Goal: Transaction & Acquisition: Book appointment/travel/reservation

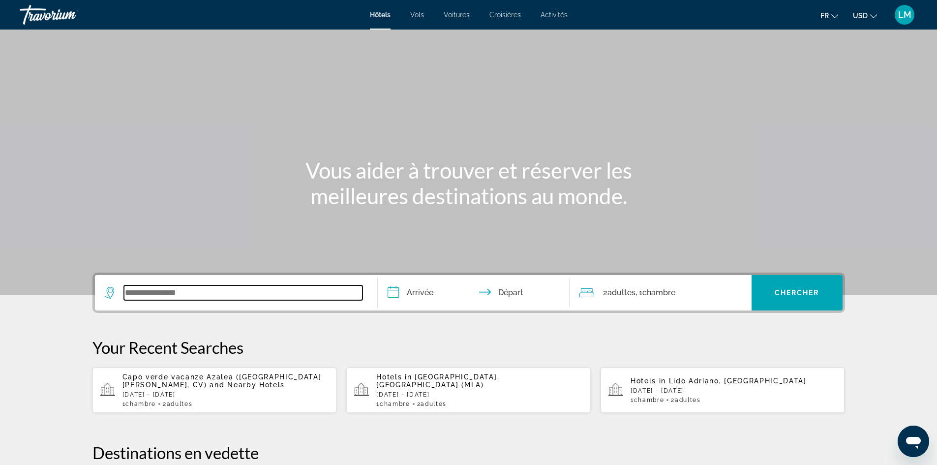
click at [186, 287] on input "Search widget" at bounding box center [243, 292] width 239 height 15
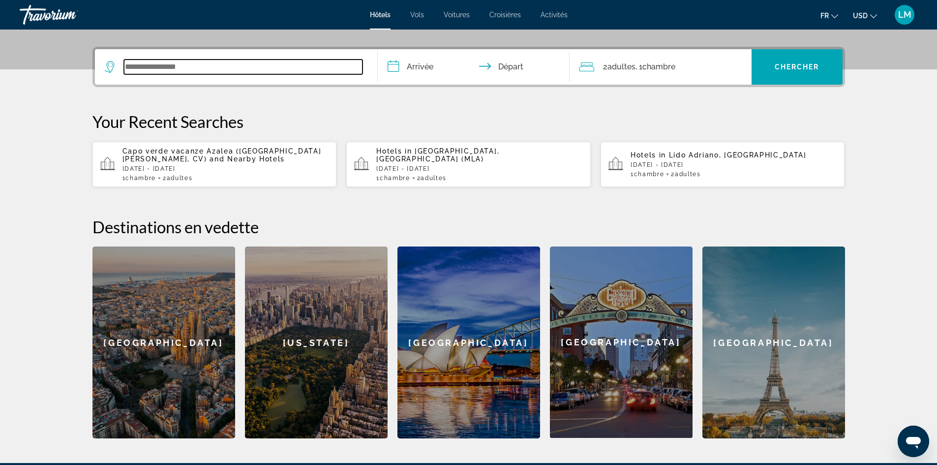
scroll to position [240, 0]
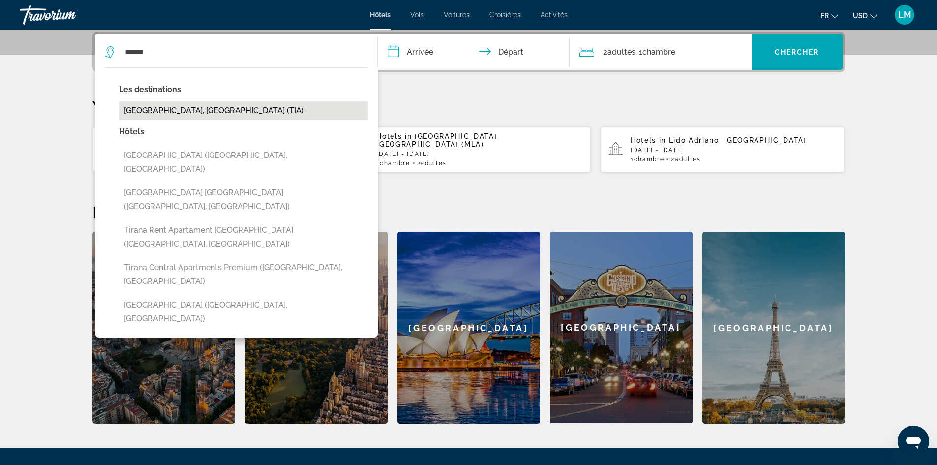
click at [193, 107] on button "Tirana, Albania (TIA)" at bounding box center [243, 110] width 249 height 19
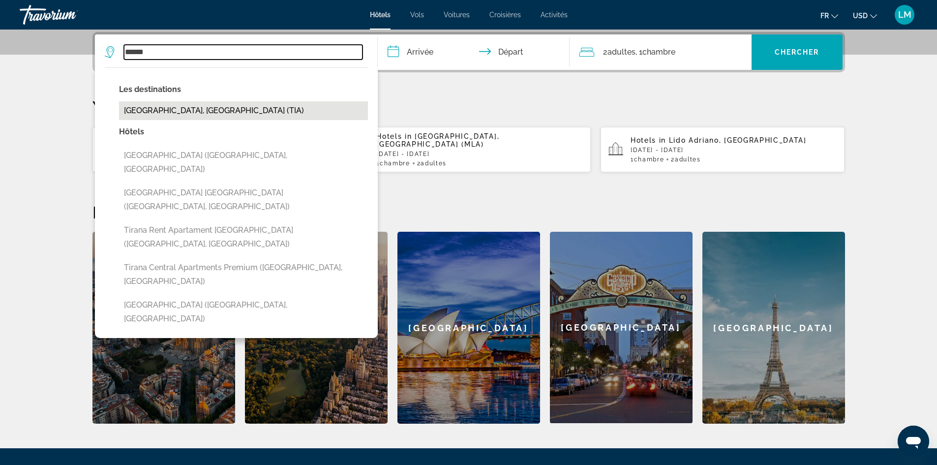
type input "**********"
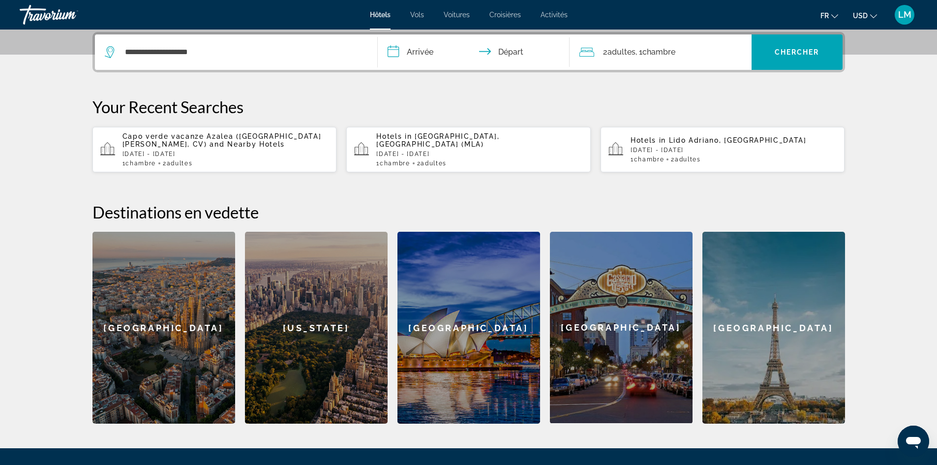
click at [436, 51] on input "**********" at bounding box center [476, 53] width 196 height 38
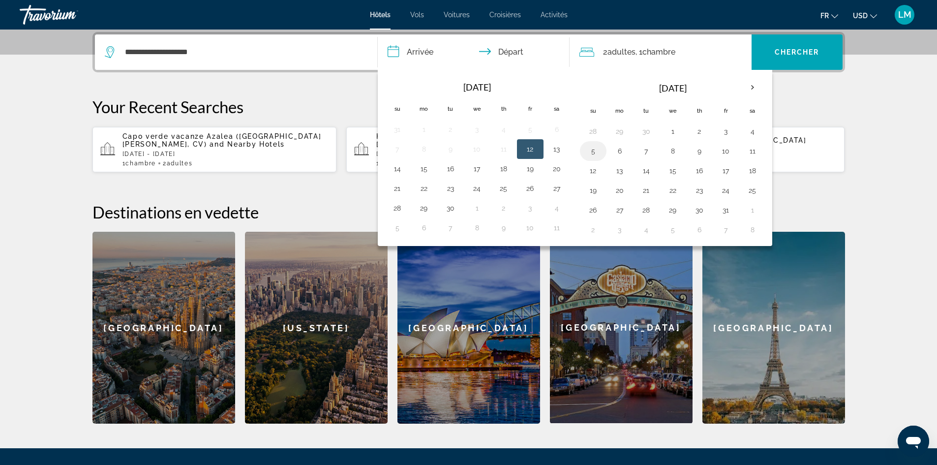
click at [592, 151] on button "5" at bounding box center [593, 151] width 16 height 14
click at [674, 147] on button "8" at bounding box center [673, 151] width 16 height 14
type input "**********"
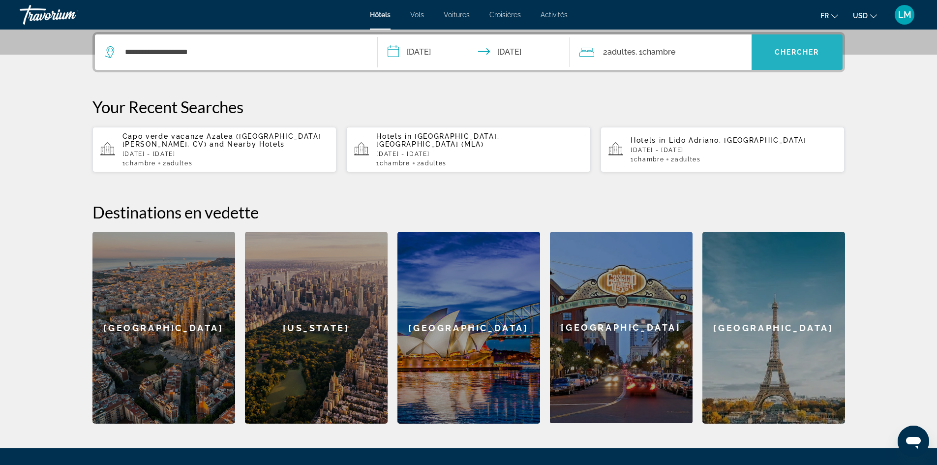
click at [788, 56] on span "Search widget" at bounding box center [796, 52] width 91 height 24
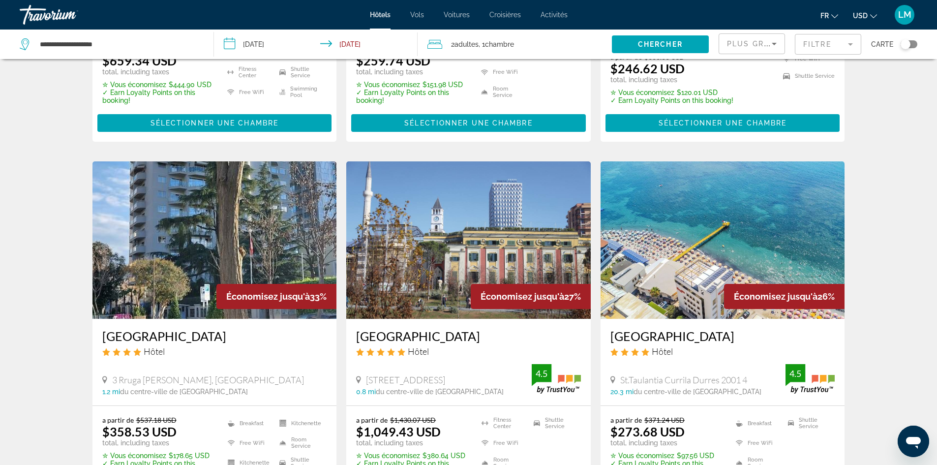
scroll to position [246, 0]
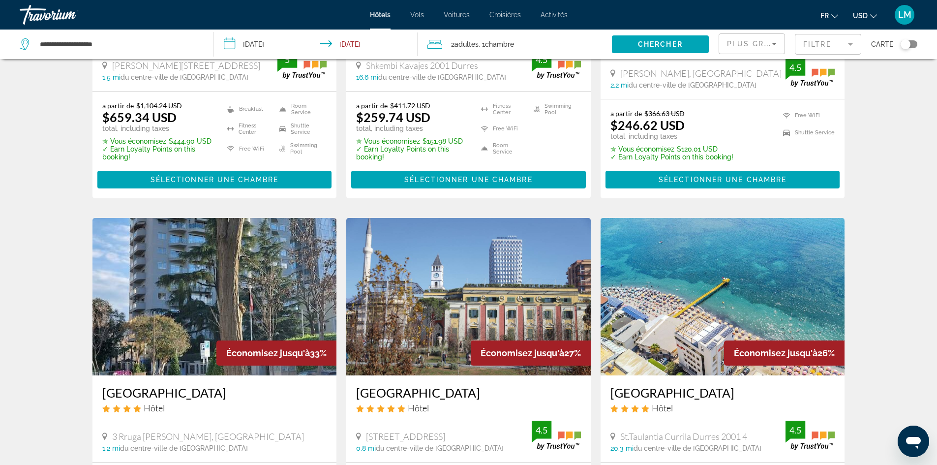
click at [696, 316] on img "Main content" at bounding box center [722, 296] width 244 height 157
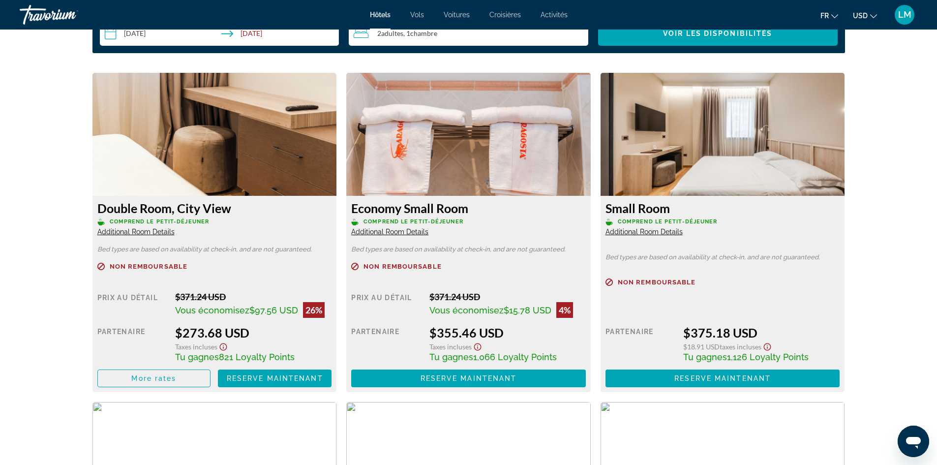
scroll to position [1328, 0]
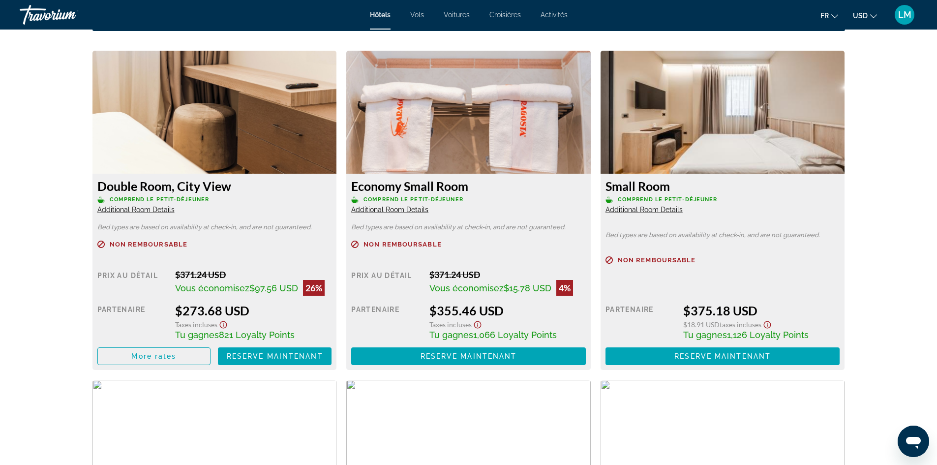
click at [860, 14] on span "USD" at bounding box center [860, 16] width 15 height 8
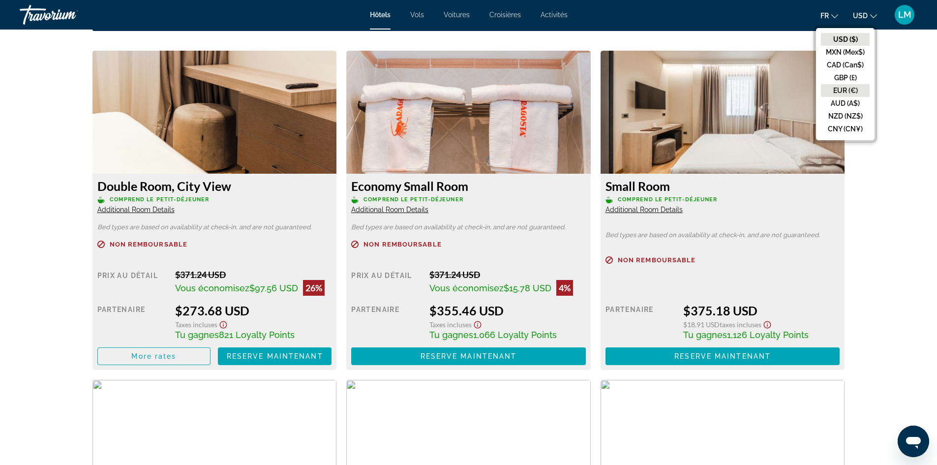
click at [841, 90] on button "EUR (€)" at bounding box center [845, 90] width 49 height 13
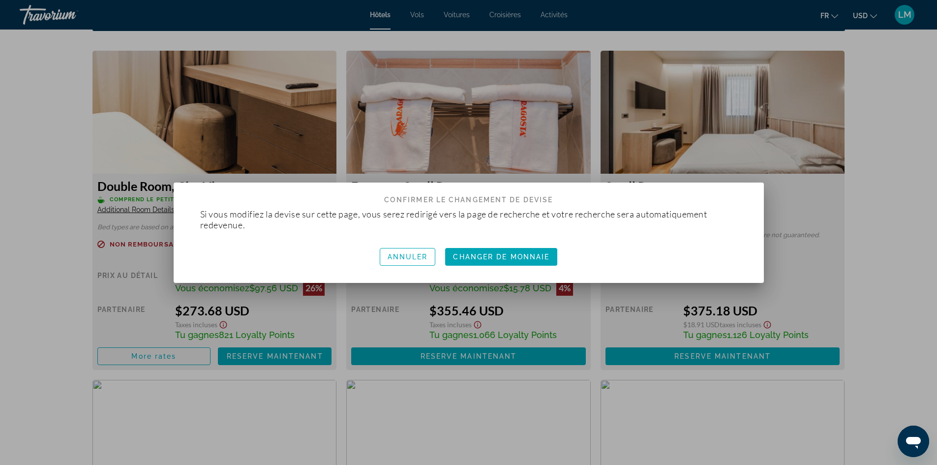
scroll to position [0, 0]
click at [521, 260] on span "Changer de monnaie" at bounding box center [501, 257] width 96 height 8
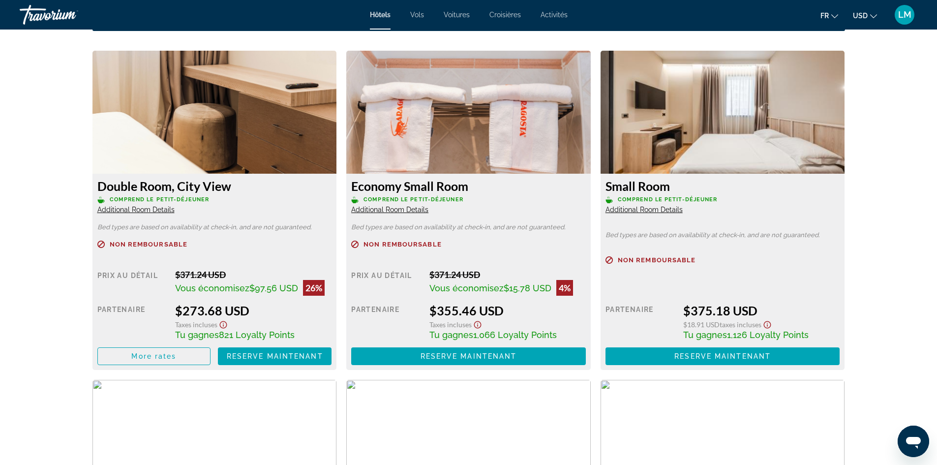
scroll to position [1328, 0]
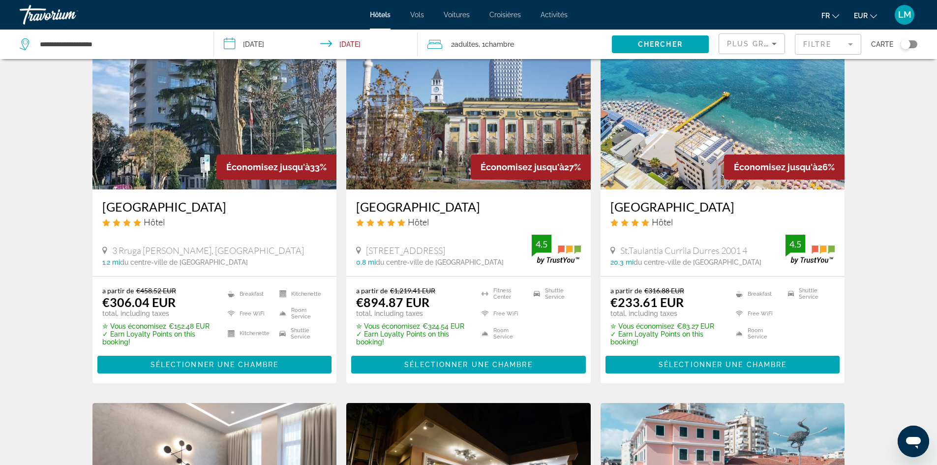
scroll to position [443, 0]
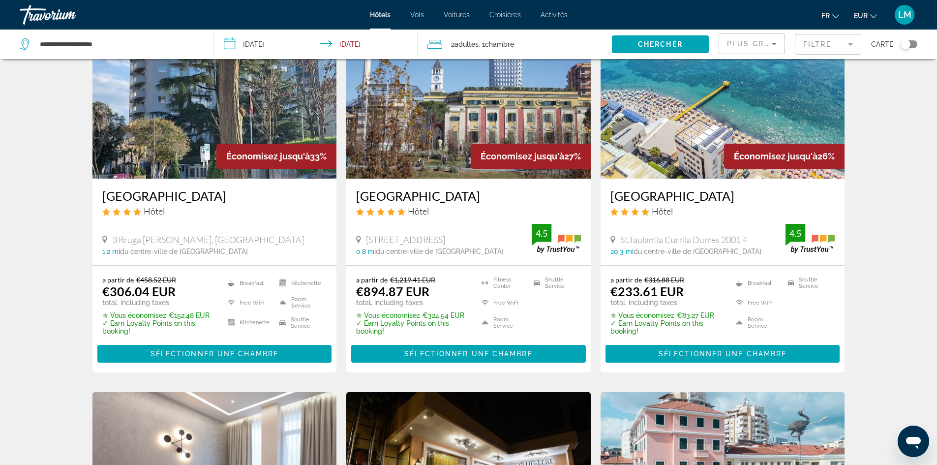
click at [658, 149] on img "Main content" at bounding box center [722, 99] width 244 height 157
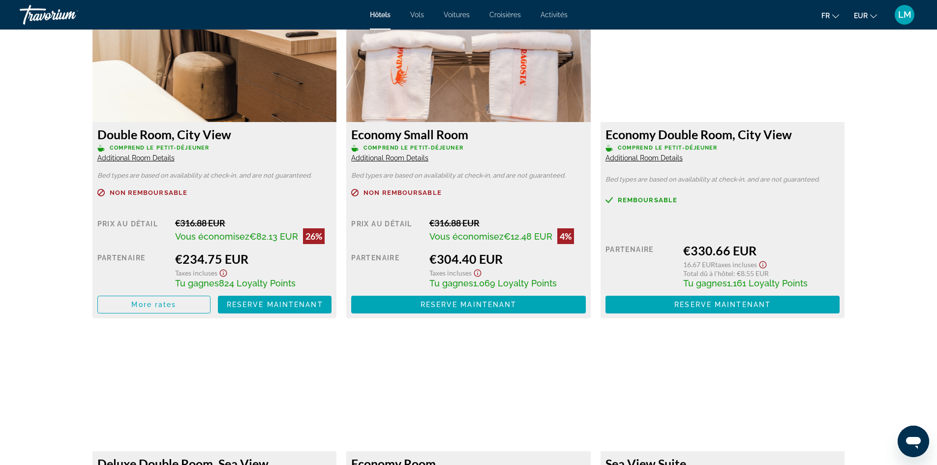
scroll to position [1377, 0]
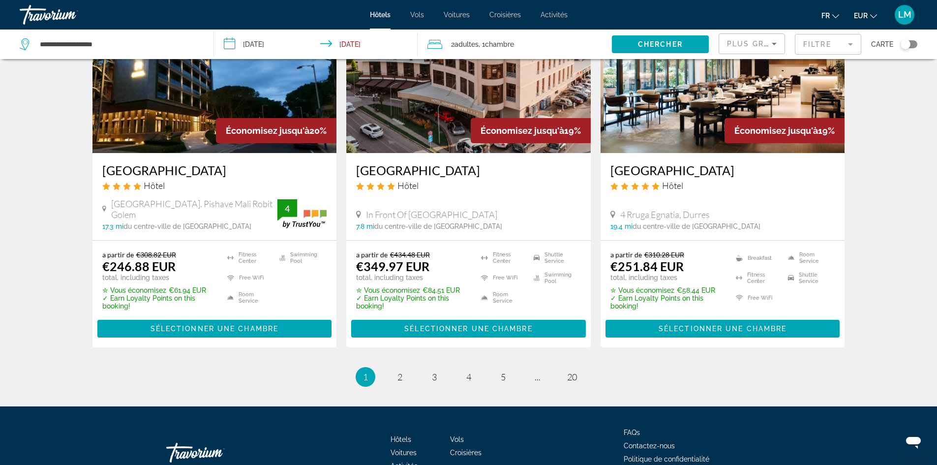
scroll to position [1271, 0]
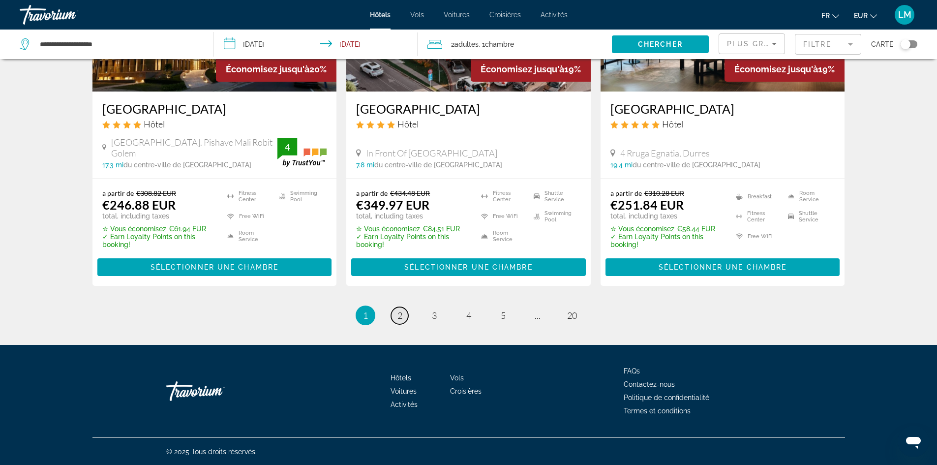
click at [401, 316] on span "2" at bounding box center [399, 315] width 5 height 11
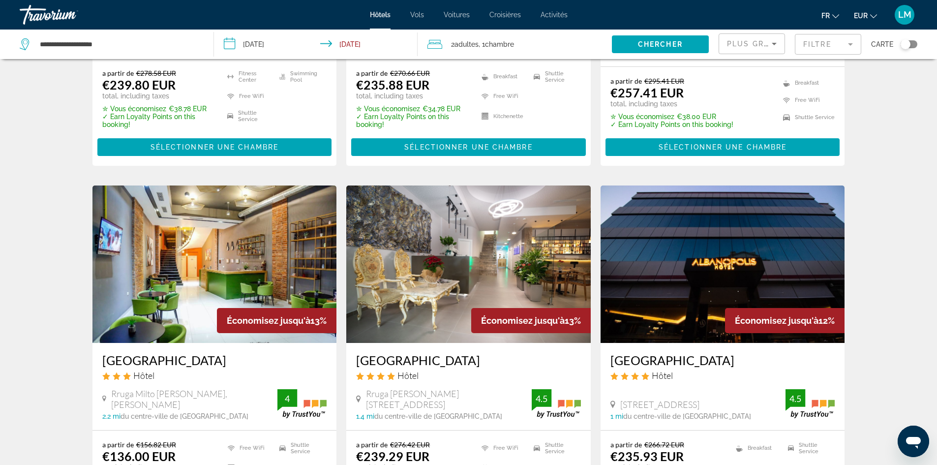
scroll to position [631, 0]
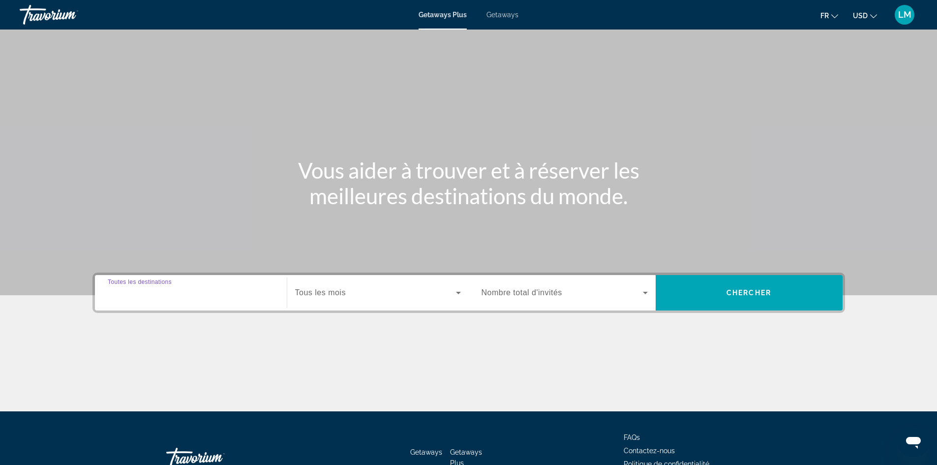
click at [222, 287] on input "Destination Toutes les destinations" at bounding box center [191, 293] width 166 height 12
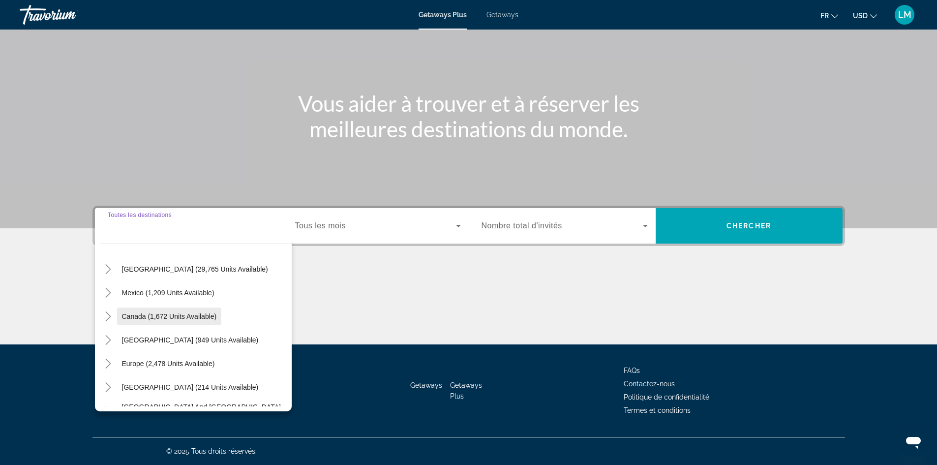
scroll to position [49, 0]
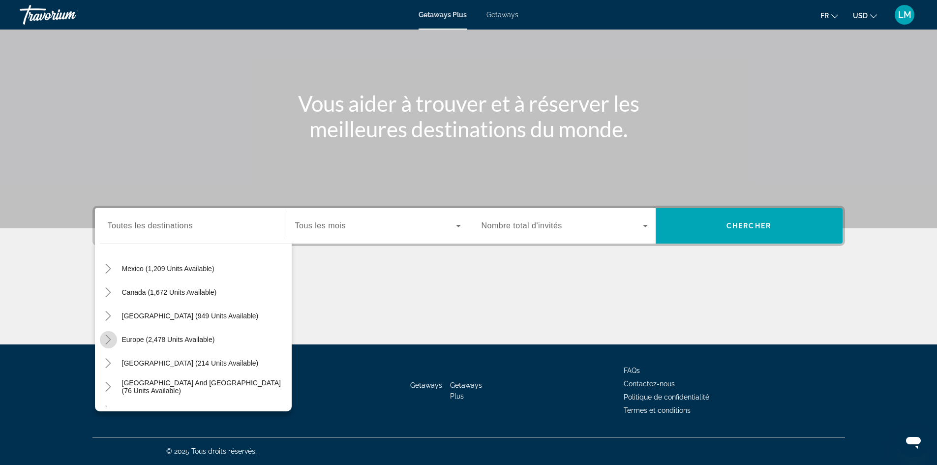
click at [110, 336] on icon "Toggle Europe (2,478 units available)" at bounding box center [108, 339] width 10 height 10
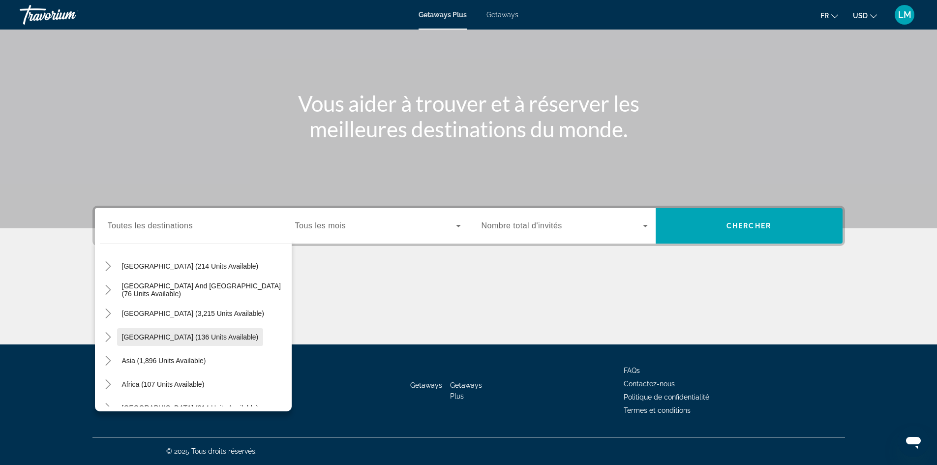
scroll to position [655, 0]
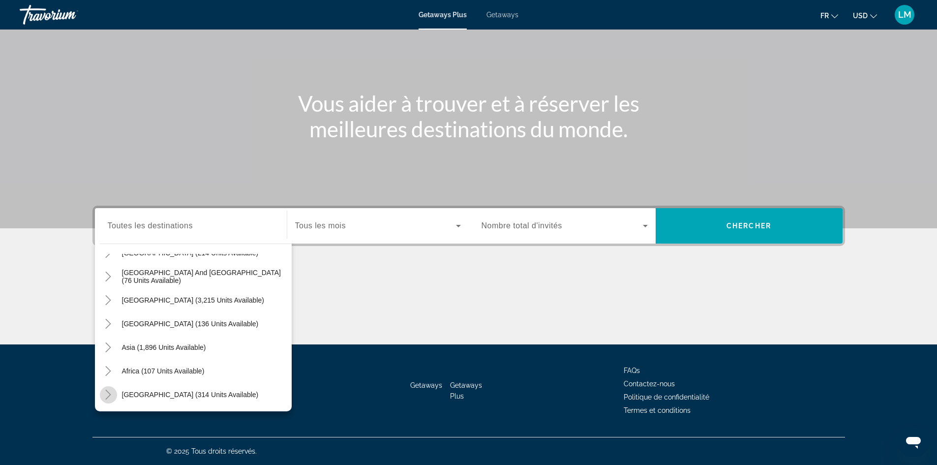
click at [109, 392] on icon "Toggle Middle East (314 units available)" at bounding box center [108, 394] width 10 height 10
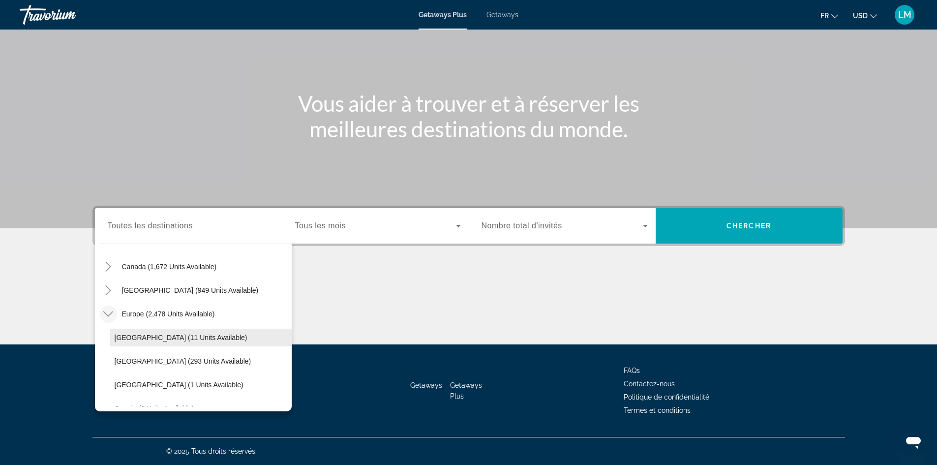
scroll to position [98, 0]
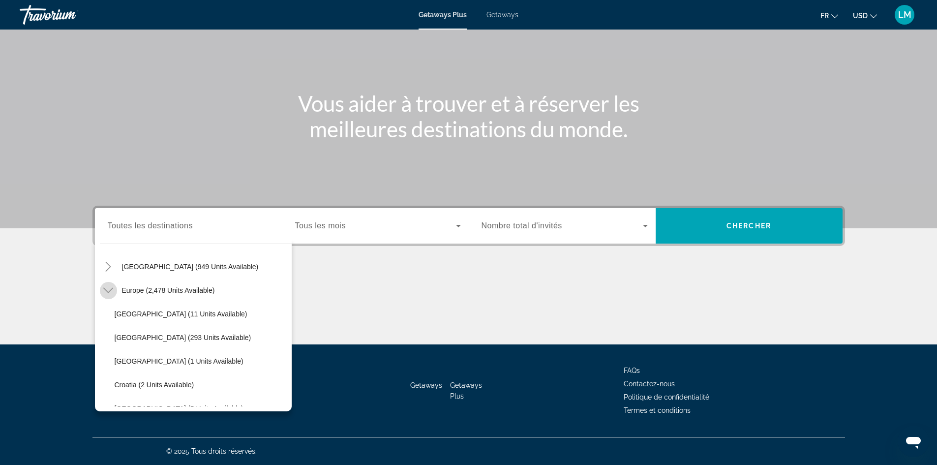
click at [108, 289] on icon "Toggle Europe (2,478 units available)" at bounding box center [108, 290] width 10 height 10
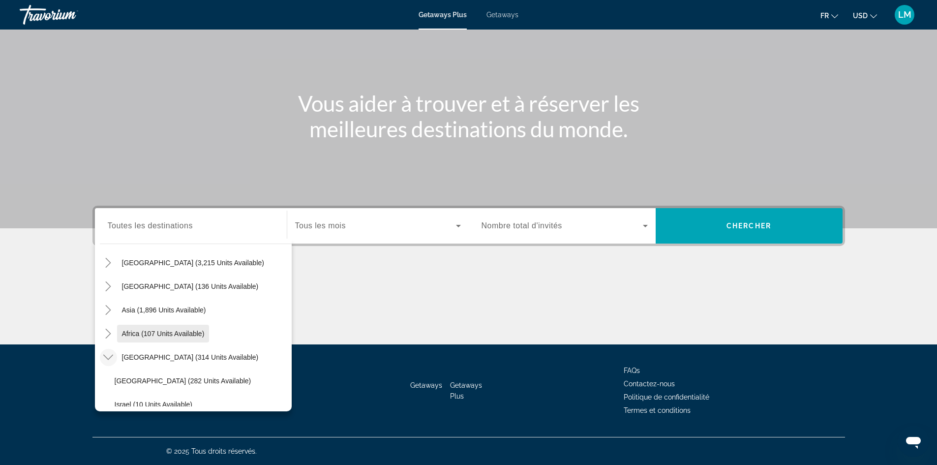
scroll to position [230, 0]
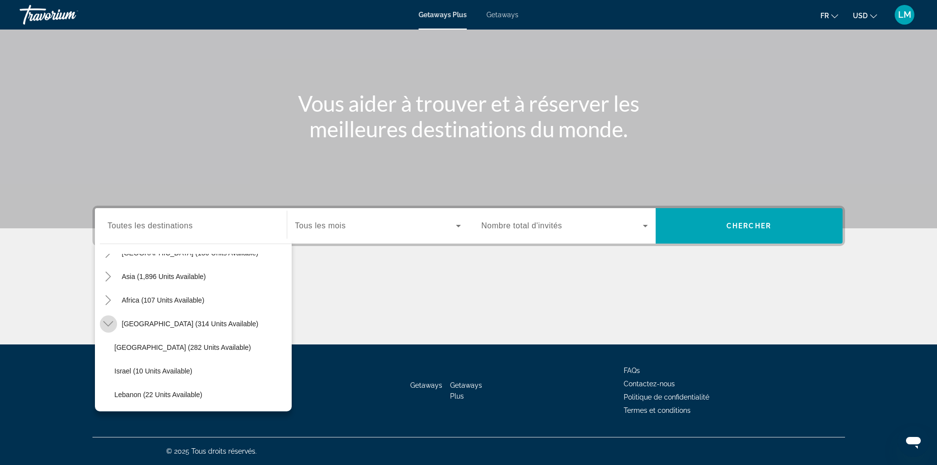
click at [106, 321] on icon "Toggle Middle East (314 units available)" at bounding box center [108, 324] width 10 height 10
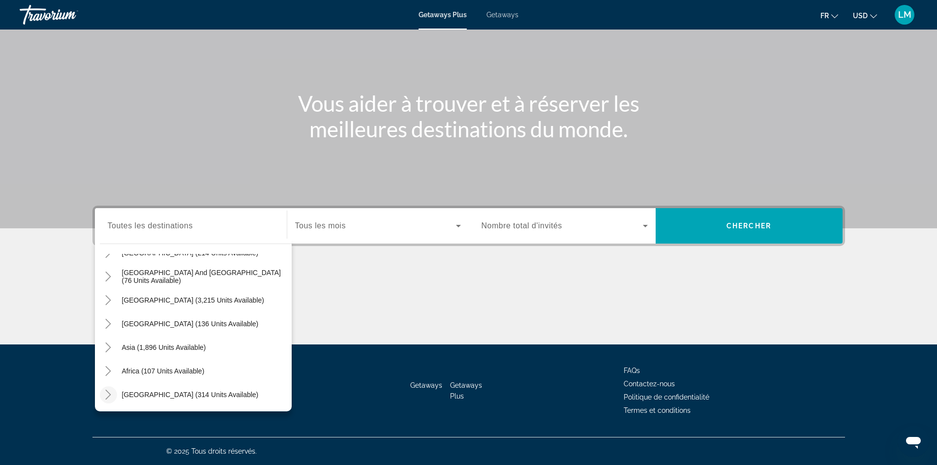
scroll to position [159, 0]
click at [109, 392] on icon "Toggle Middle East (314 units available)" at bounding box center [108, 394] width 10 height 10
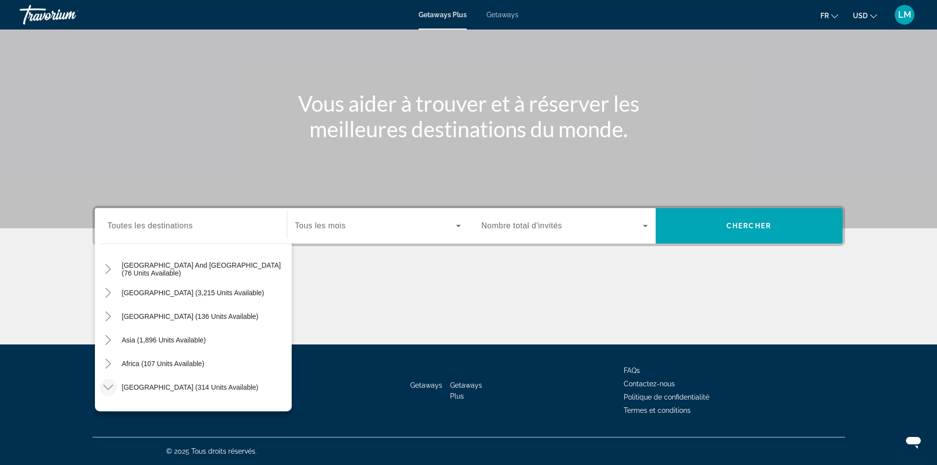
scroll to position [33, 0]
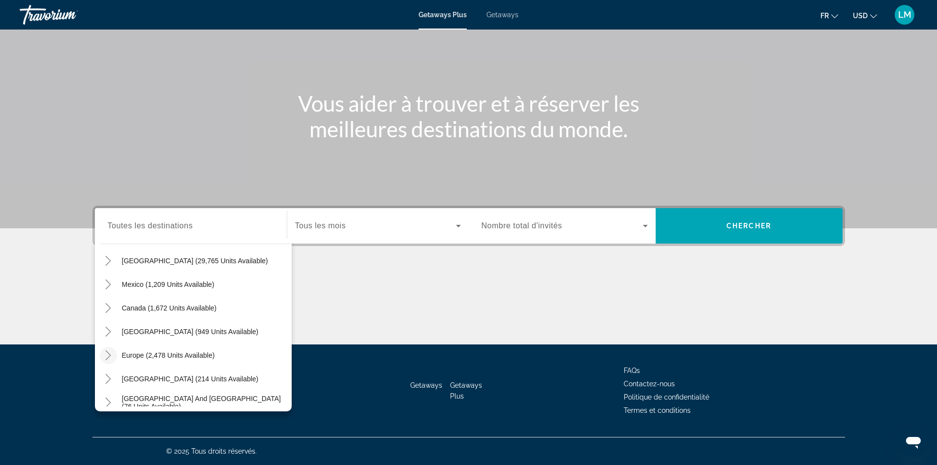
click at [205, 223] on input "Destination Toutes les destinations" at bounding box center [191, 226] width 166 height 12
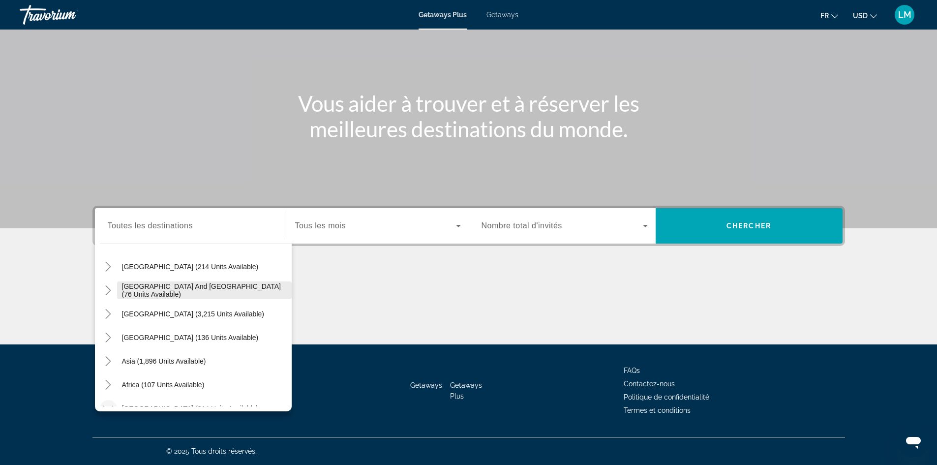
scroll to position [148, 0]
click at [108, 286] on icon "Toggle South Pacific and Oceania (76 units available)" at bounding box center [108, 288] width 5 height 10
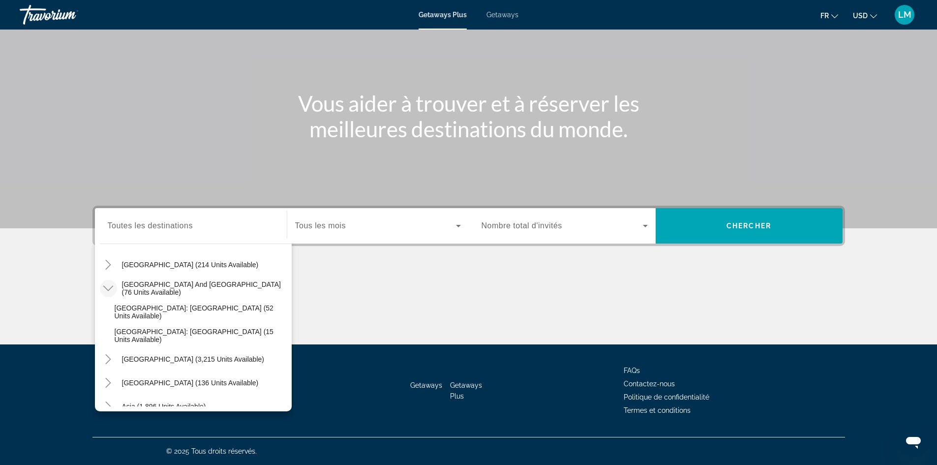
click at [108, 286] on icon "Toggle South Pacific and Oceania (76 units available)" at bounding box center [108, 288] width 10 height 10
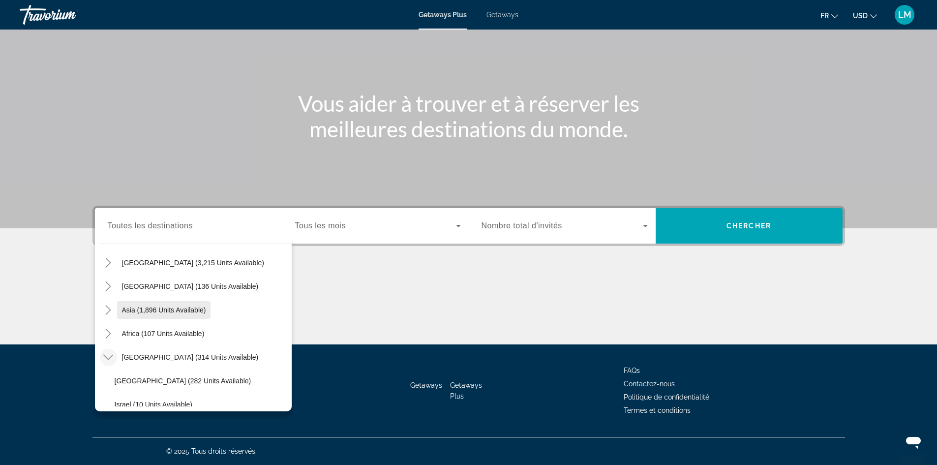
scroll to position [230, 0]
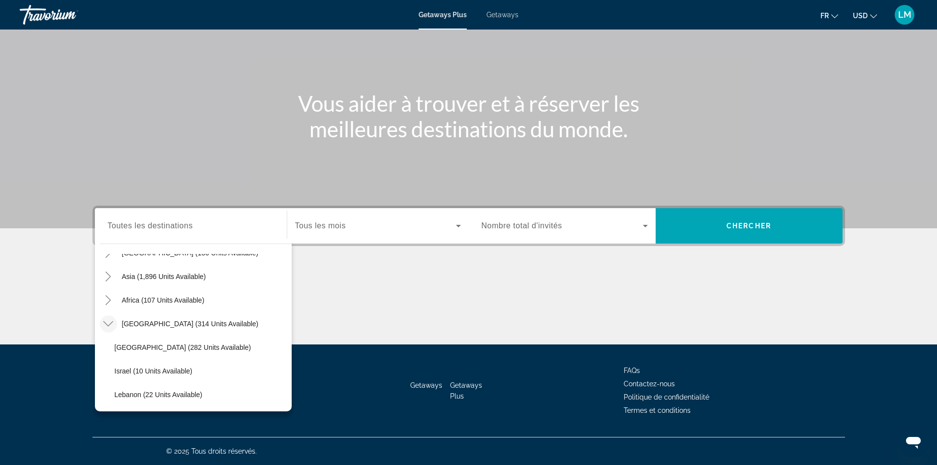
click at [266, 113] on div "Vous aider à trouver et à réserver les meilleures destinations du monde." at bounding box center [469, 115] width 792 height 51
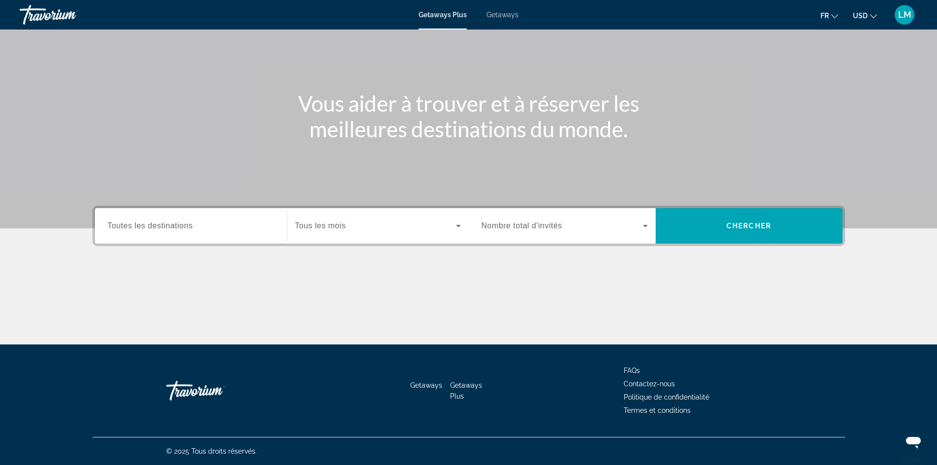
click at [506, 11] on span "Getaways" at bounding box center [502, 15] width 32 height 8
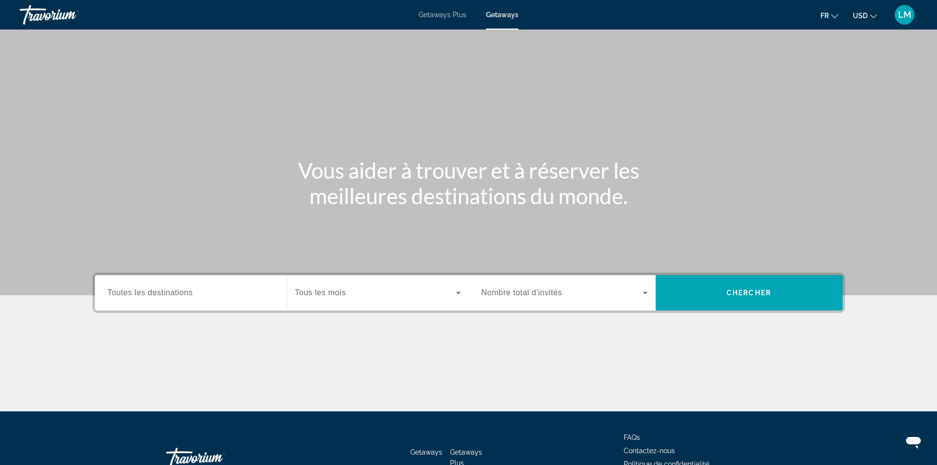
click at [162, 291] on span "Toutes les destinations" at bounding box center [150, 292] width 85 height 8
click at [162, 291] on input "Destination Toutes les destinations" at bounding box center [191, 293] width 166 height 12
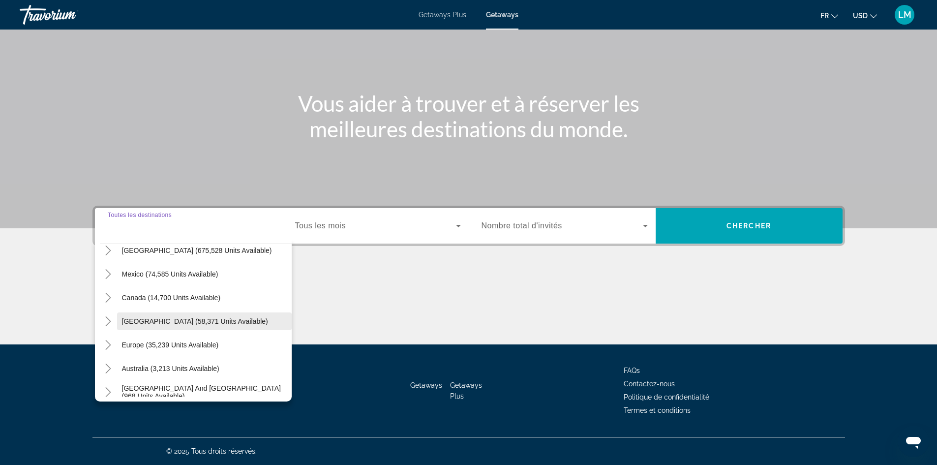
scroll to position [49, 0]
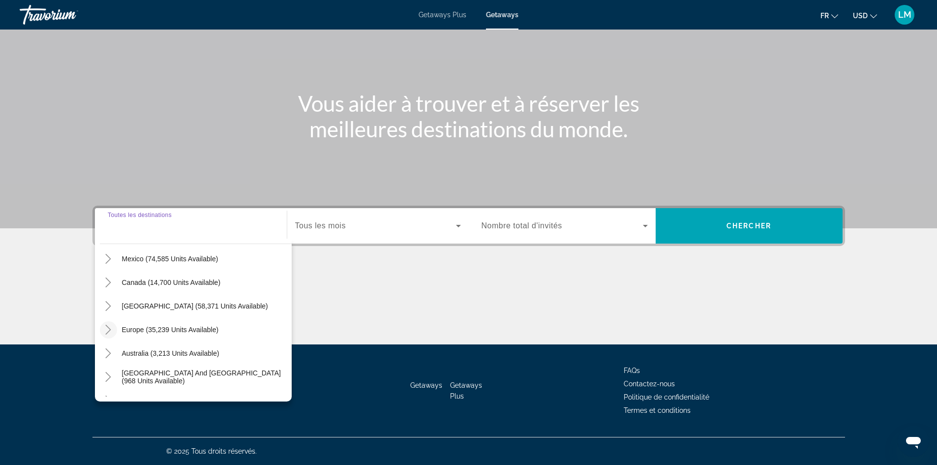
click at [108, 328] on icon "Toggle Europe (35,239 units available)" at bounding box center [108, 330] width 10 height 10
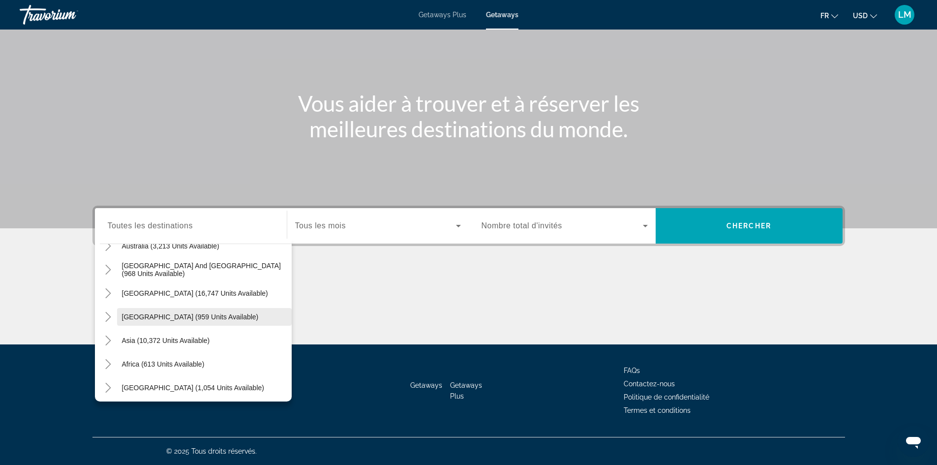
scroll to position [726, 0]
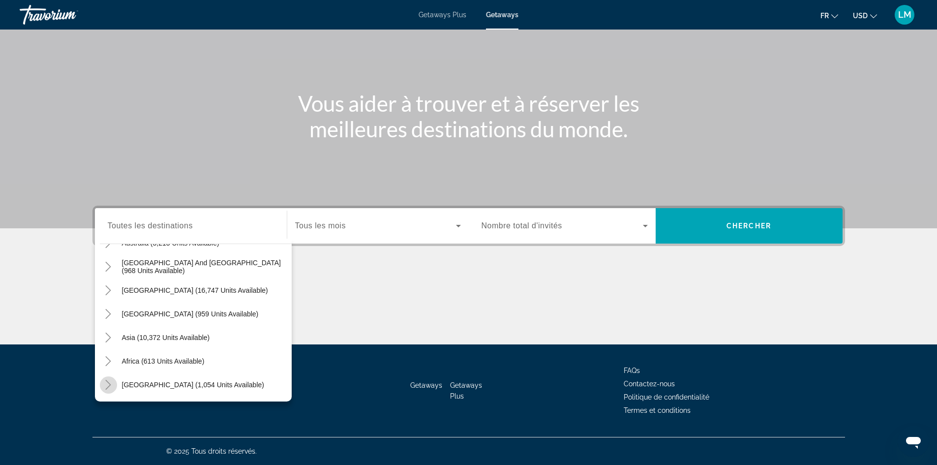
click at [107, 383] on icon "Toggle Middle East (1,054 units available)" at bounding box center [108, 385] width 10 height 10
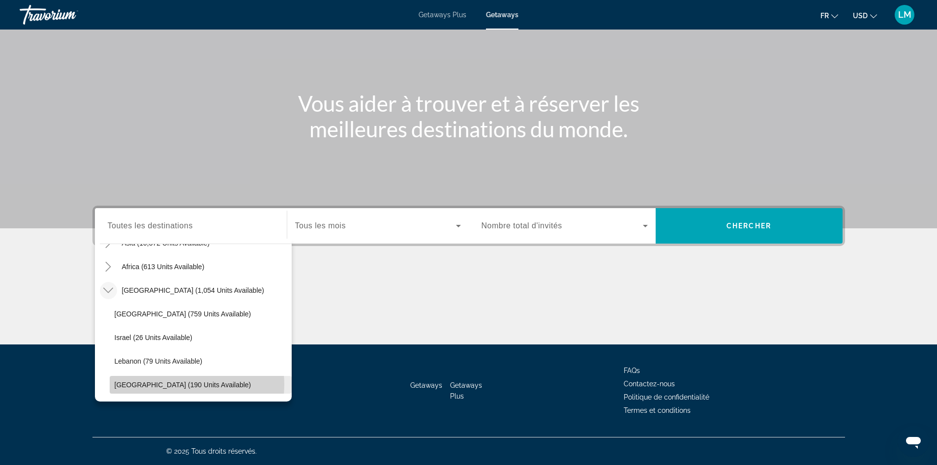
click at [179, 384] on span "[GEOGRAPHIC_DATA] (190 units available)" at bounding box center [183, 385] width 137 height 8
type input "**********"
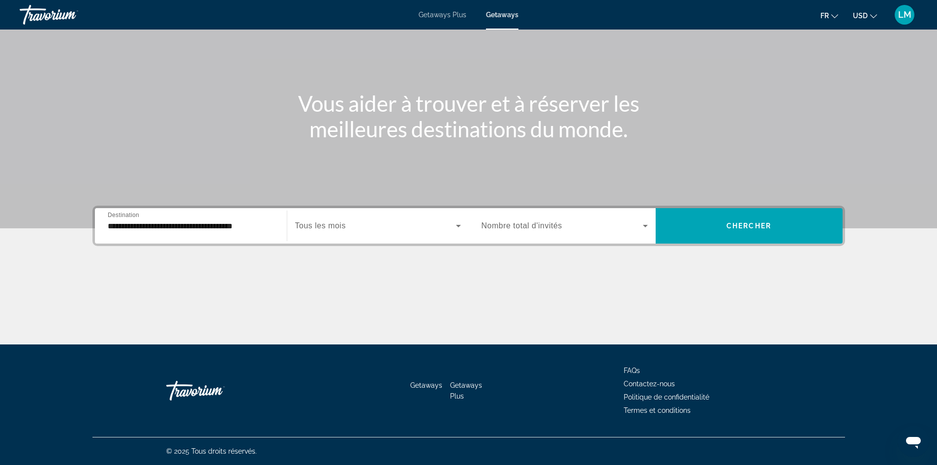
click at [329, 217] on div "Search widget" at bounding box center [378, 226] width 166 height 28
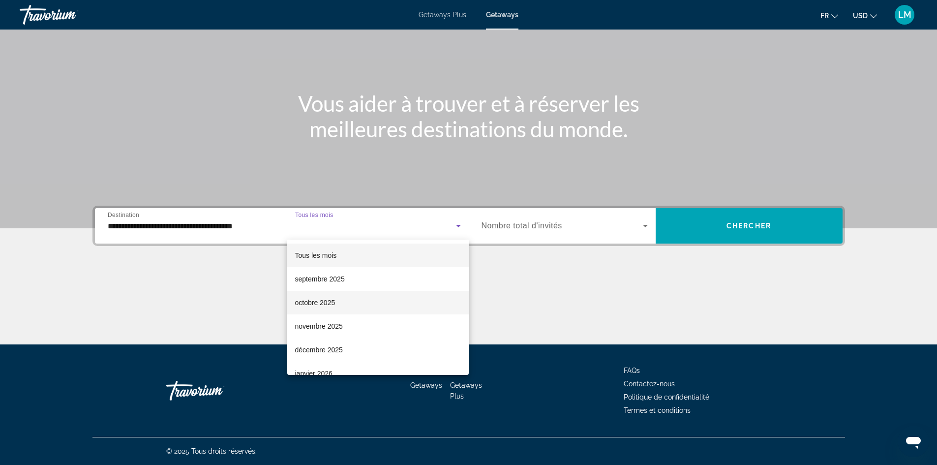
click at [314, 299] on span "octobre 2025" at bounding box center [315, 303] width 40 height 12
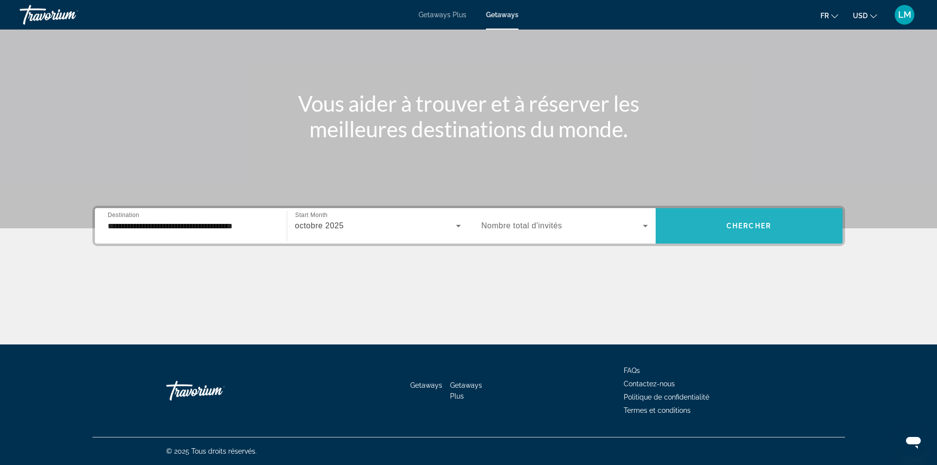
click at [696, 227] on span "Search widget" at bounding box center [749, 226] width 187 height 24
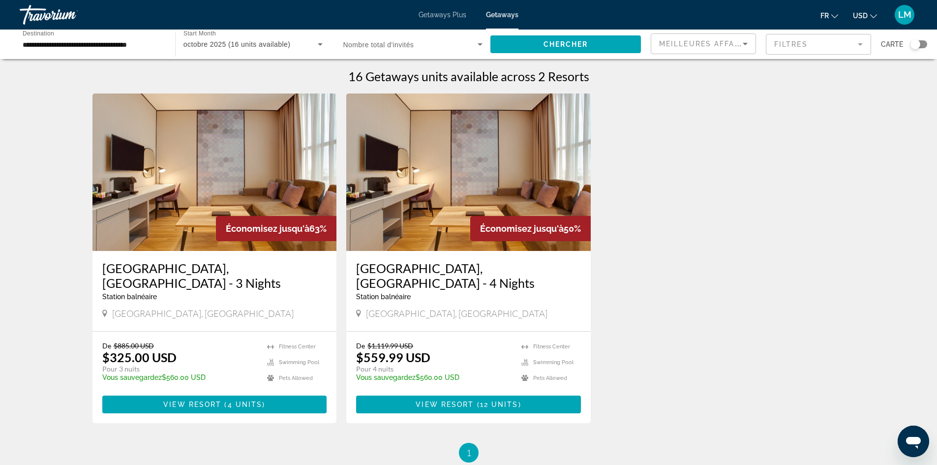
click at [190, 211] on img "Main content" at bounding box center [214, 171] width 244 height 157
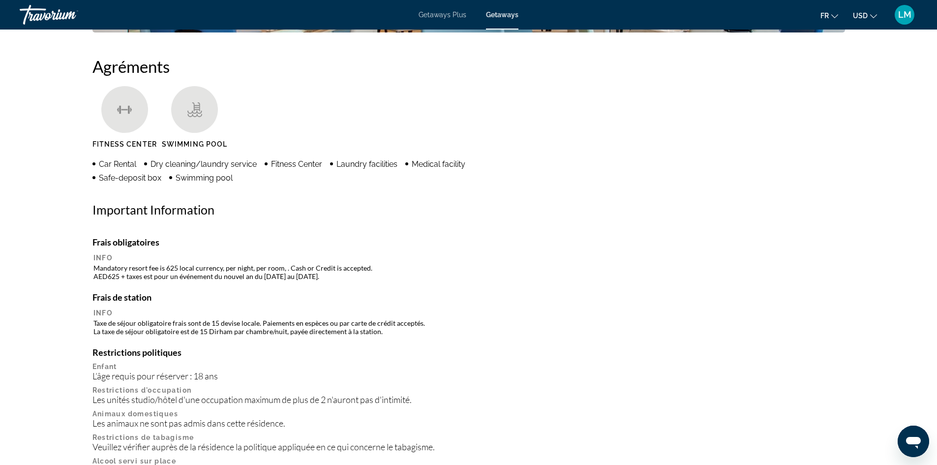
scroll to position [765, 0]
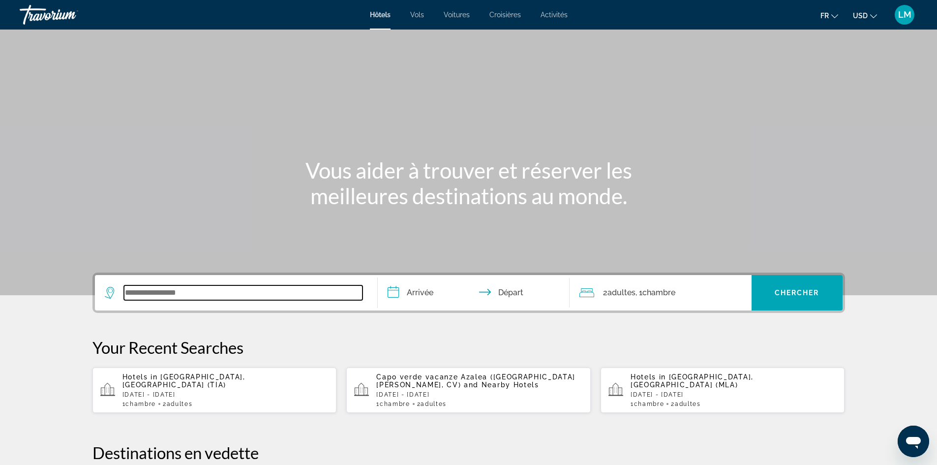
click at [219, 288] on input "Search widget" at bounding box center [243, 292] width 239 height 15
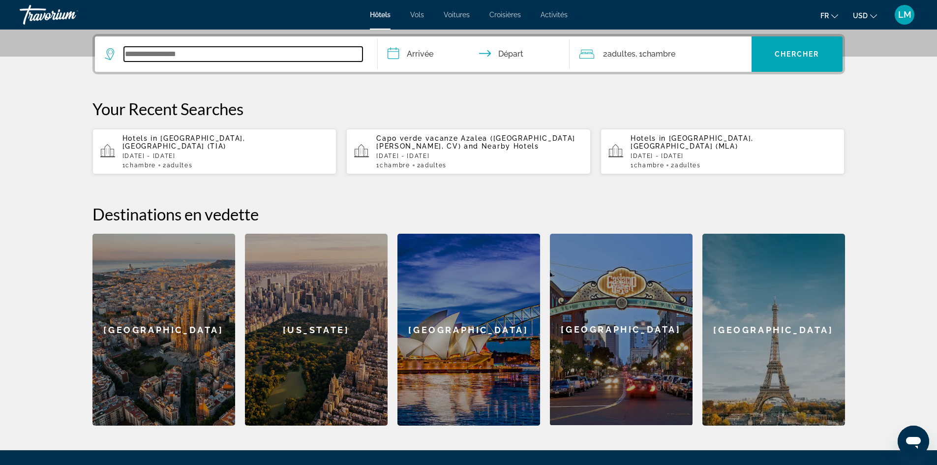
scroll to position [240, 0]
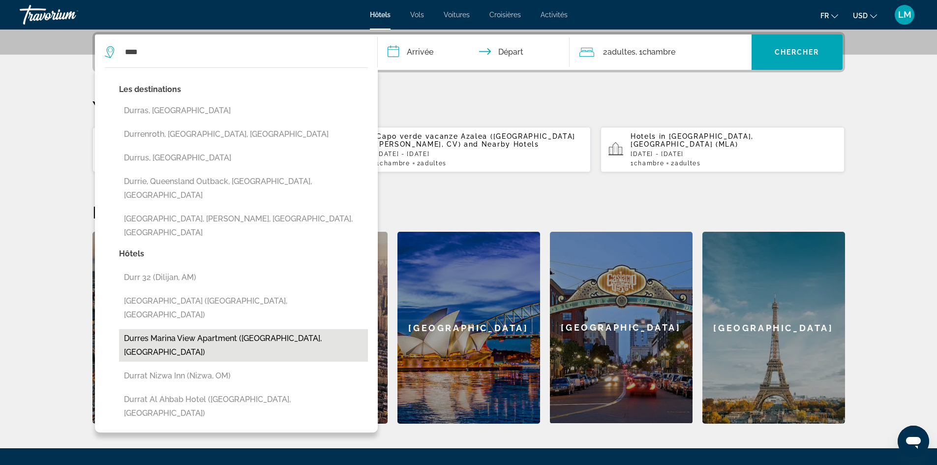
click at [205, 329] on button "Durres Marina View Apartment (Durres, AL)" at bounding box center [243, 345] width 249 height 32
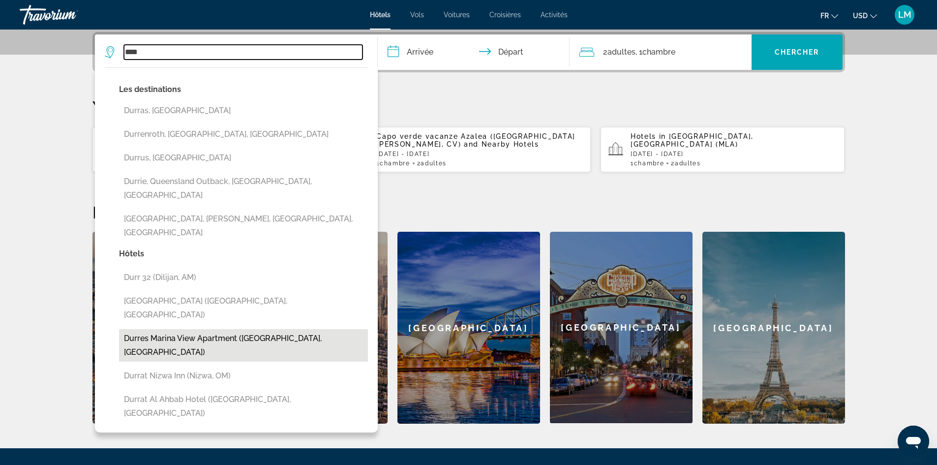
type input "**********"
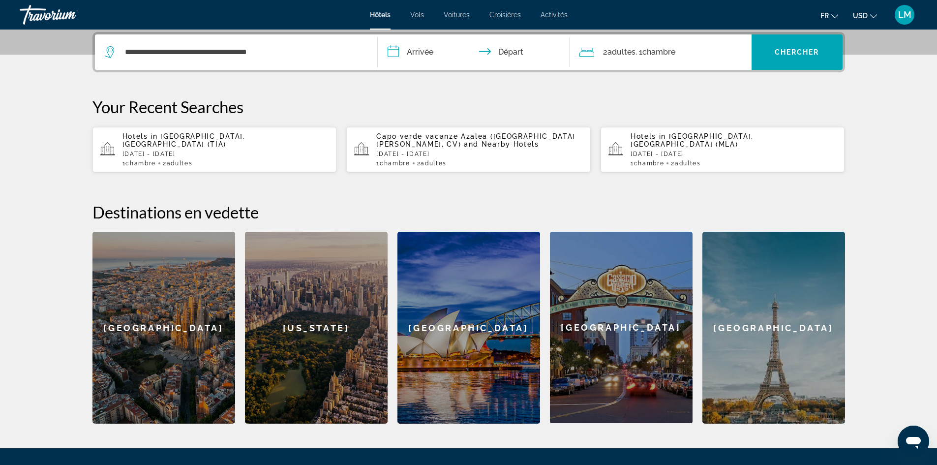
click at [417, 47] on input "**********" at bounding box center [476, 53] width 196 height 38
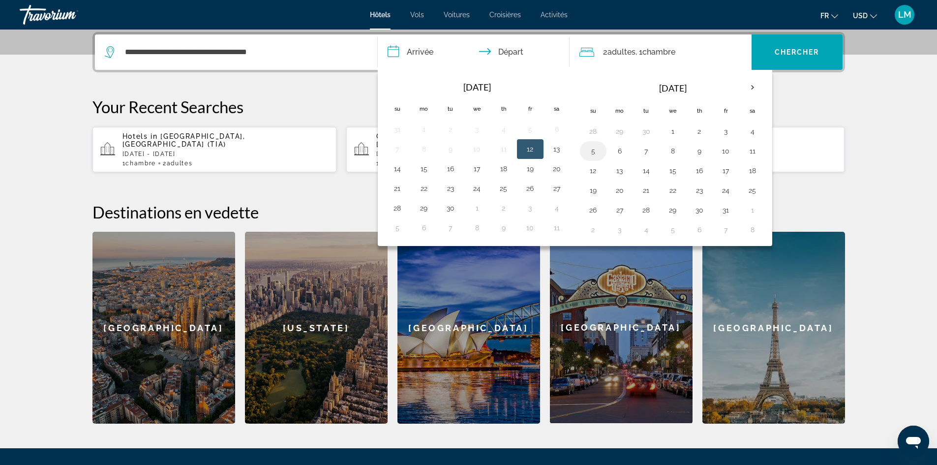
click at [589, 149] on button "5" at bounding box center [593, 151] width 16 height 14
click at [674, 151] on button "8" at bounding box center [673, 151] width 16 height 14
type input "**********"
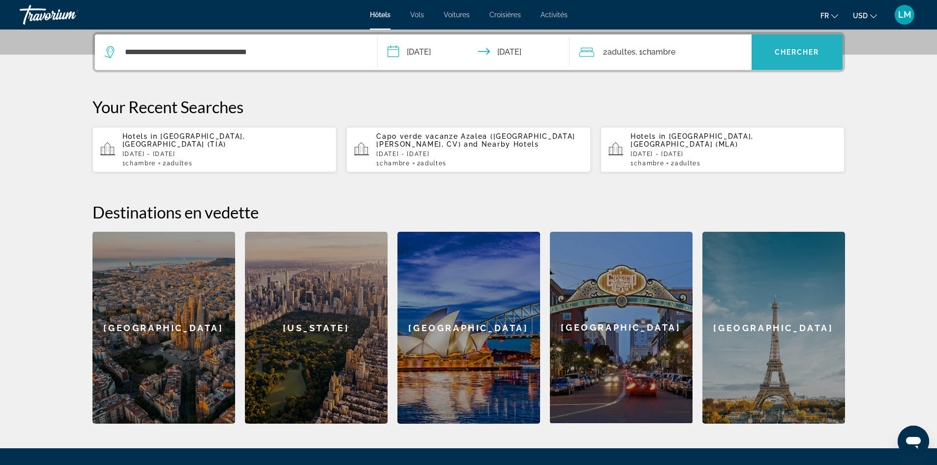
click at [787, 54] on span "Chercher" at bounding box center [797, 52] width 45 height 8
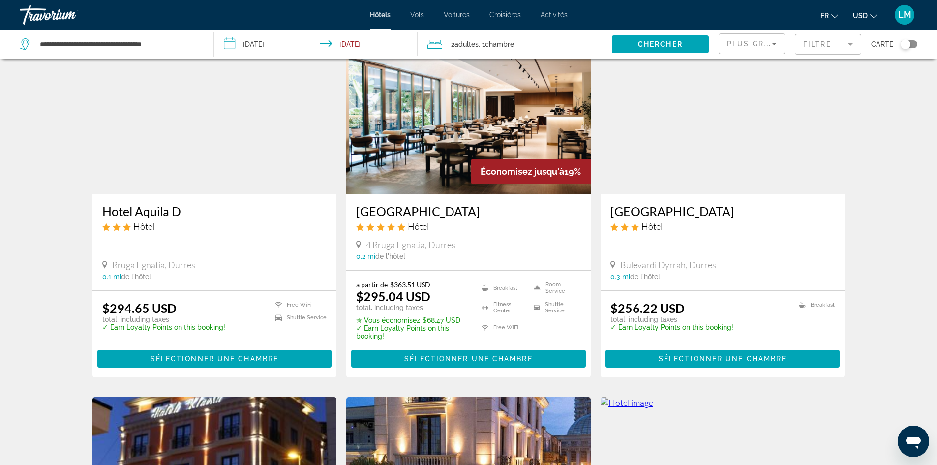
scroll to position [56, 0]
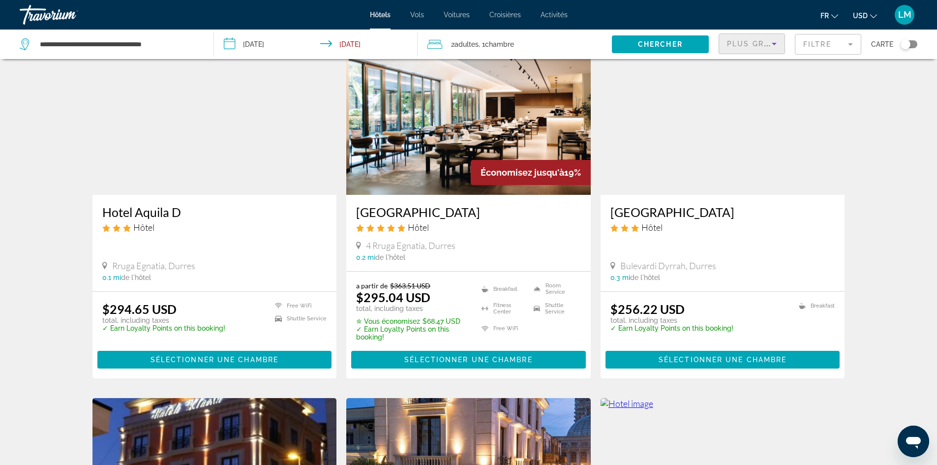
click at [776, 43] on icon "Sort by" at bounding box center [774, 44] width 5 height 2
click at [753, 77] on span "Plus grandes économies" at bounding box center [743, 75] width 33 height 35
click at [909, 43] on div "Toggle map" at bounding box center [905, 44] width 10 height 10
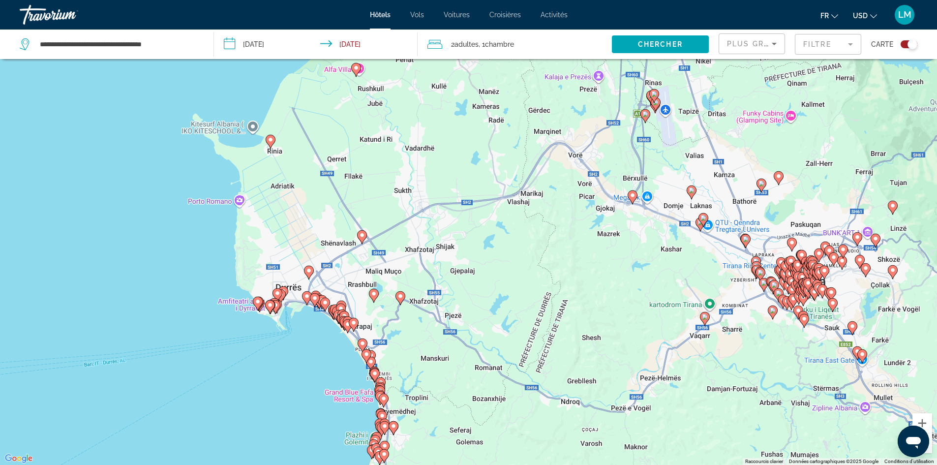
drag, startPoint x: 446, startPoint y: 198, endPoint x: 326, endPoint y: 374, distance: 212.8
click at [327, 373] on div "Pour activer le glissement avec le clavier, appuyez sur Alt+Entrée. Une fois ce…" at bounding box center [468, 232] width 937 height 465
click at [269, 139] on image "Main content" at bounding box center [270, 140] width 6 height 6
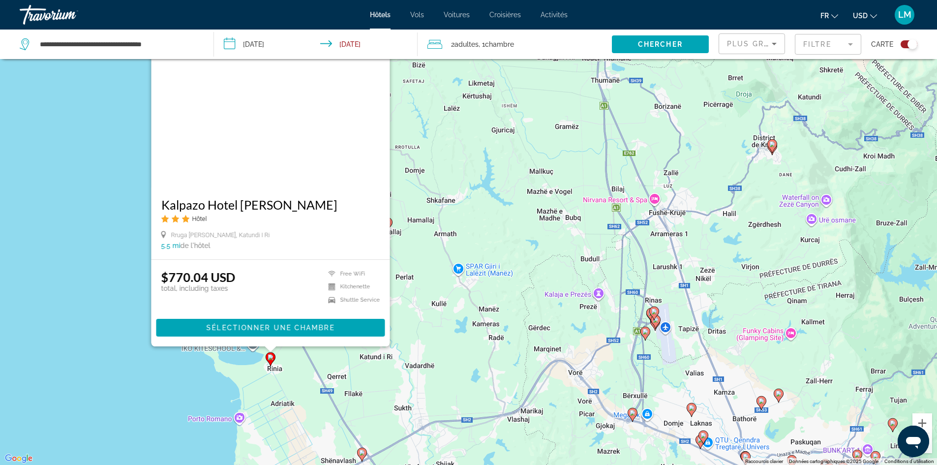
click at [57, 142] on div "Pour activer le glissement avec le clavier, appuyez sur Alt+Entrée. Une fois ce…" at bounding box center [468, 232] width 937 height 465
click at [142, 388] on div "Pour activer le glissement avec le clavier, appuyez sur Alt+Entrée. Une fois ce…" at bounding box center [468, 232] width 937 height 465
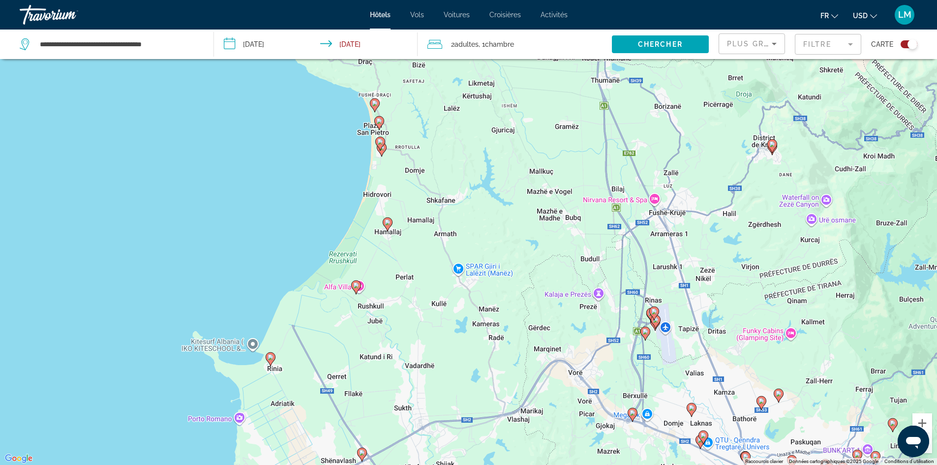
click at [355, 283] on image "Main content" at bounding box center [356, 285] width 6 height 6
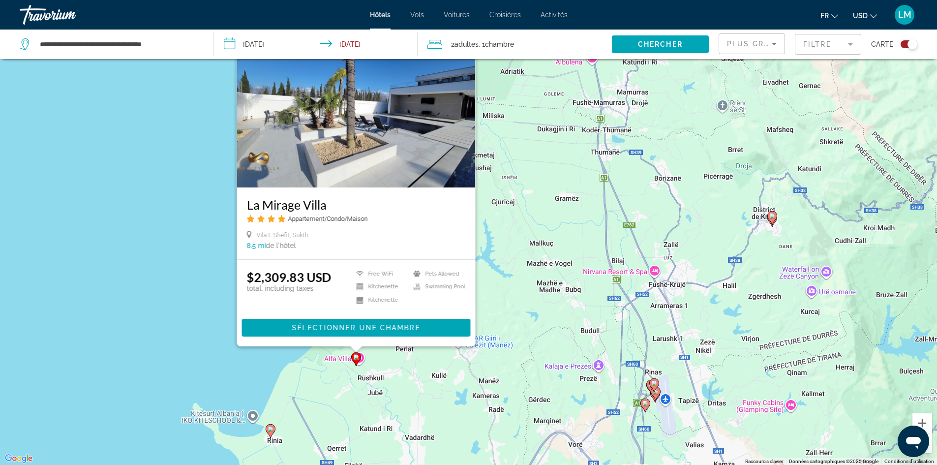
click at [116, 218] on div "Pour activer le glissement avec le clavier, appuyez sur Alt+Entrée. Une fois ce…" at bounding box center [468, 232] width 937 height 465
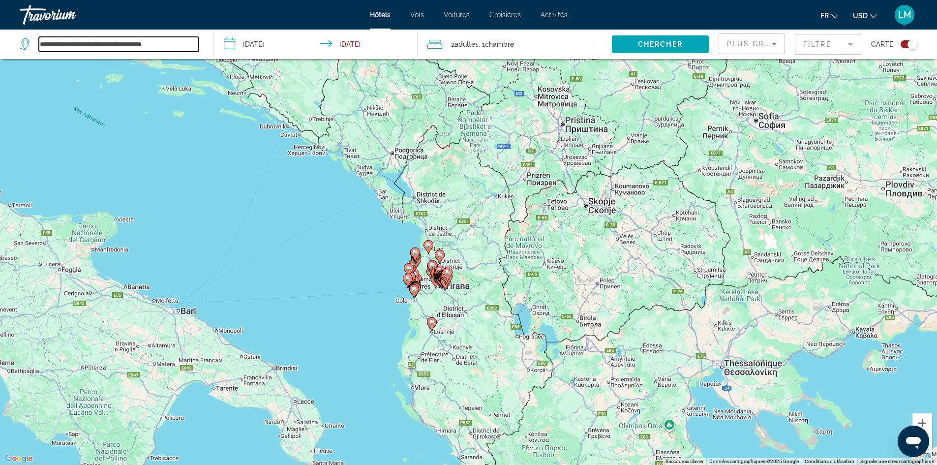
drag, startPoint x: 189, startPoint y: 43, endPoint x: -5, endPoint y: 43, distance: 193.8
click at [0, 43] on html "**********" at bounding box center [468, 173] width 937 height 465
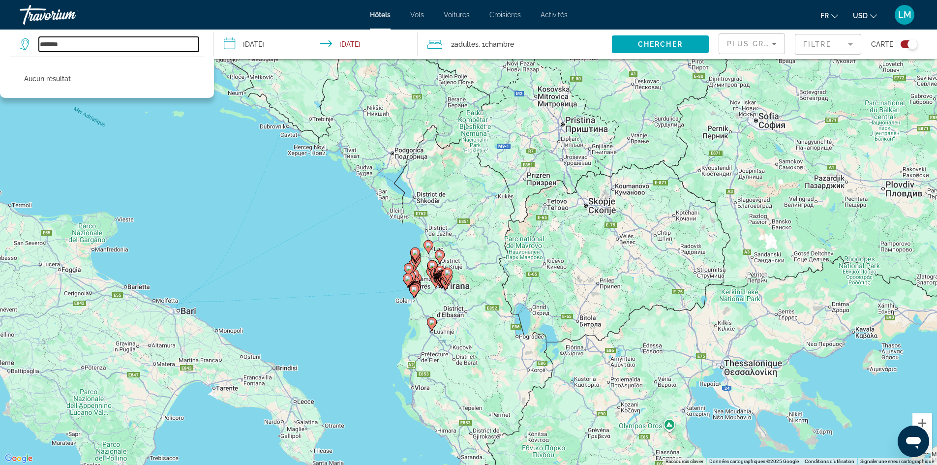
click at [50, 43] on input "*******" at bounding box center [119, 44] width 160 height 15
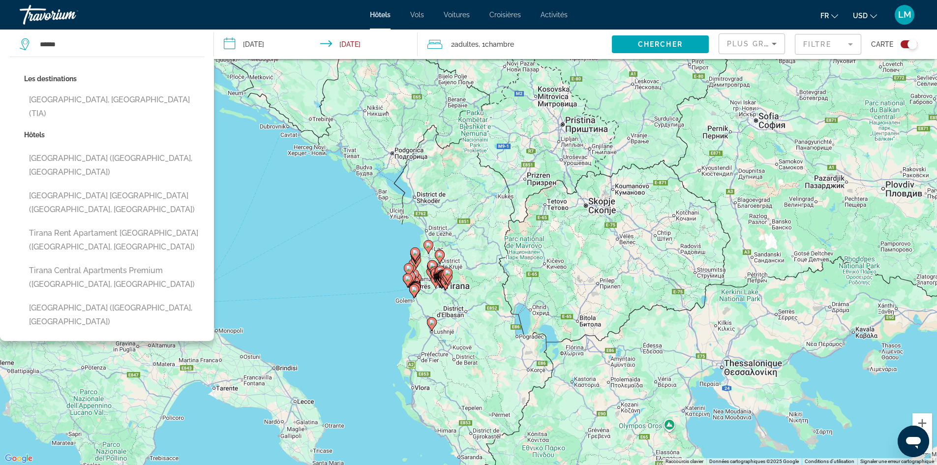
drag, startPoint x: 88, startPoint y: 97, endPoint x: 106, endPoint y: 111, distance: 23.2
click at [106, 111] on div "Les destinations Tirana, Albania (TIA)" at bounding box center [114, 100] width 180 height 56
click at [134, 299] on button "Tirana Center Tourist Apartment (Tirana, AL)" at bounding box center [114, 315] width 180 height 32
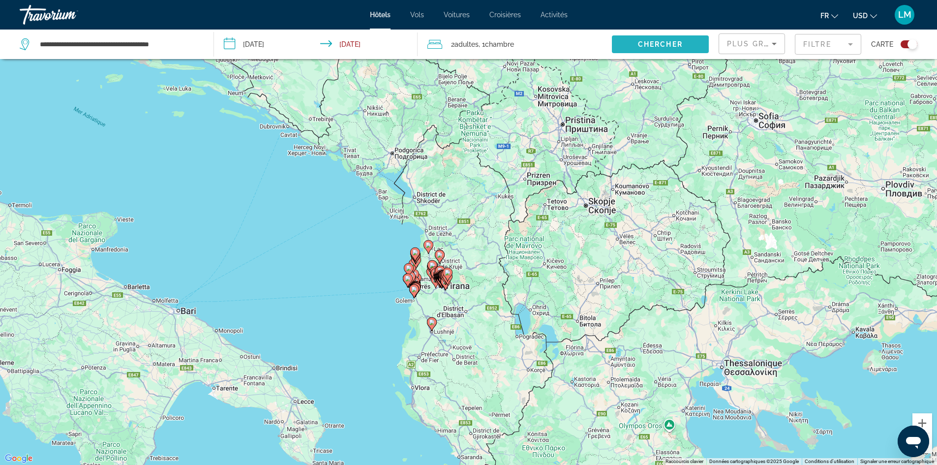
click at [653, 43] on span "Chercher" at bounding box center [660, 44] width 45 height 8
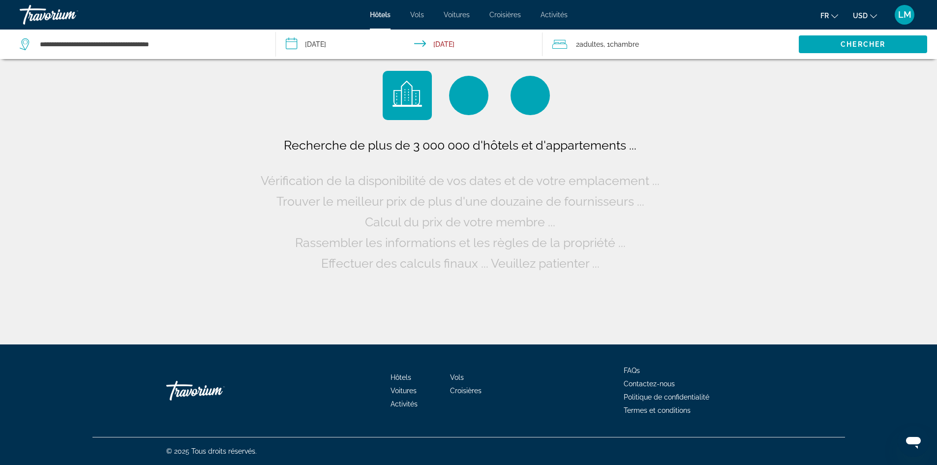
scroll to position [0, 0]
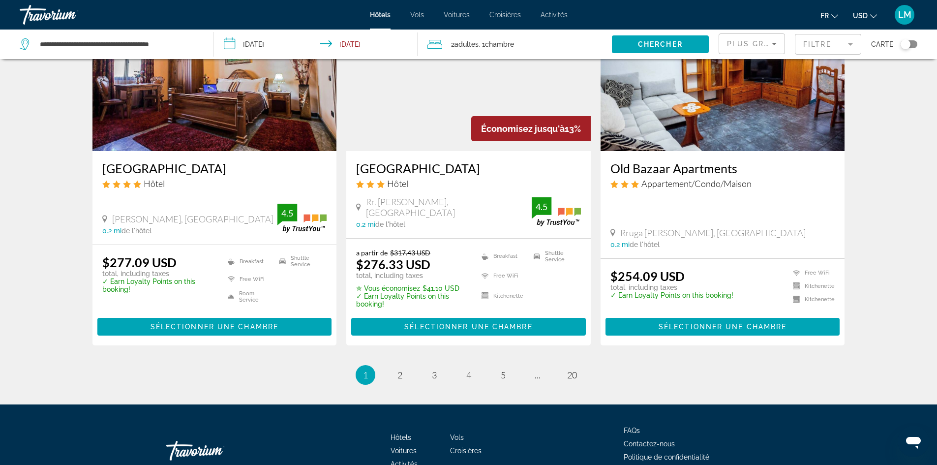
scroll to position [1229, 0]
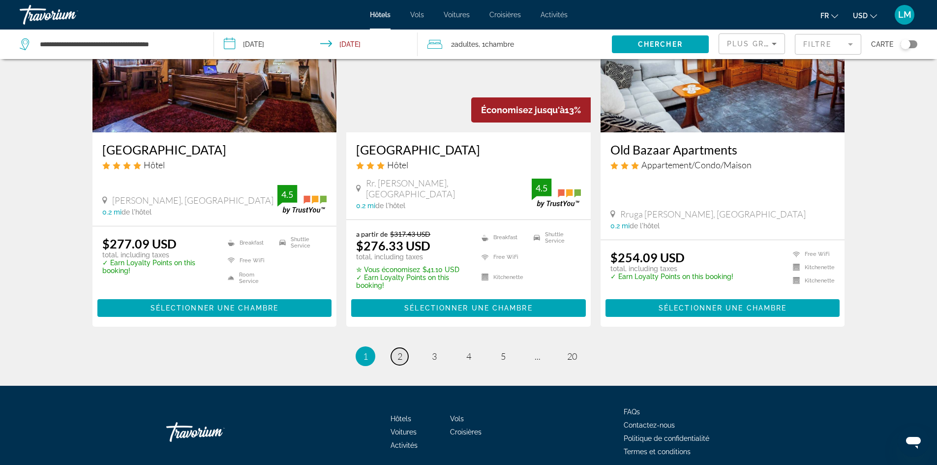
click at [396, 358] on link "page 2" at bounding box center [399, 356] width 17 height 17
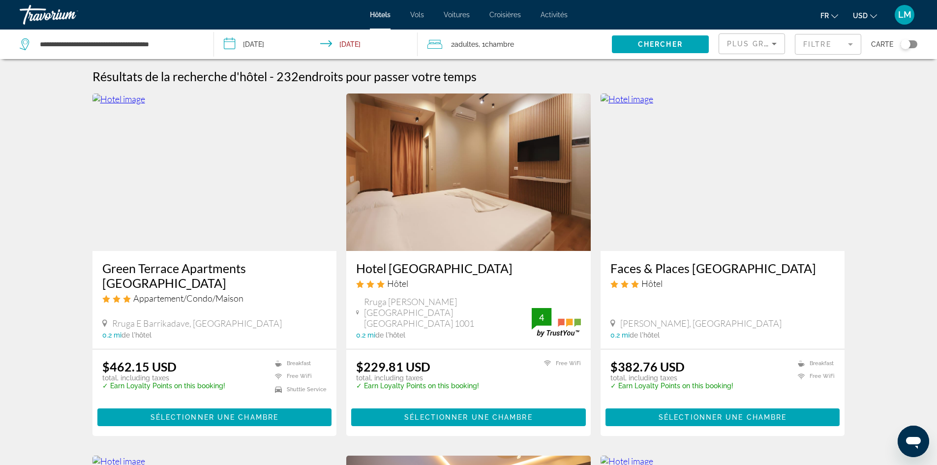
click at [773, 42] on icon "Sort by" at bounding box center [774, 44] width 12 height 12
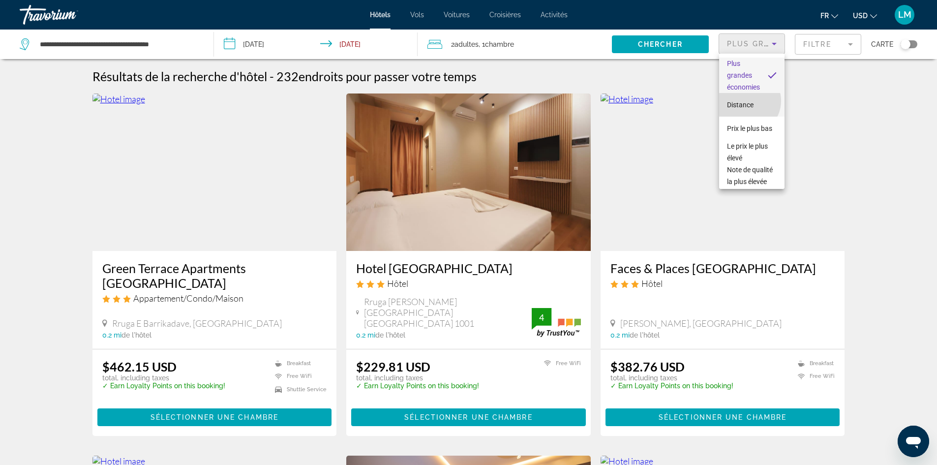
click at [746, 101] on span "Distance" at bounding box center [740, 105] width 27 height 8
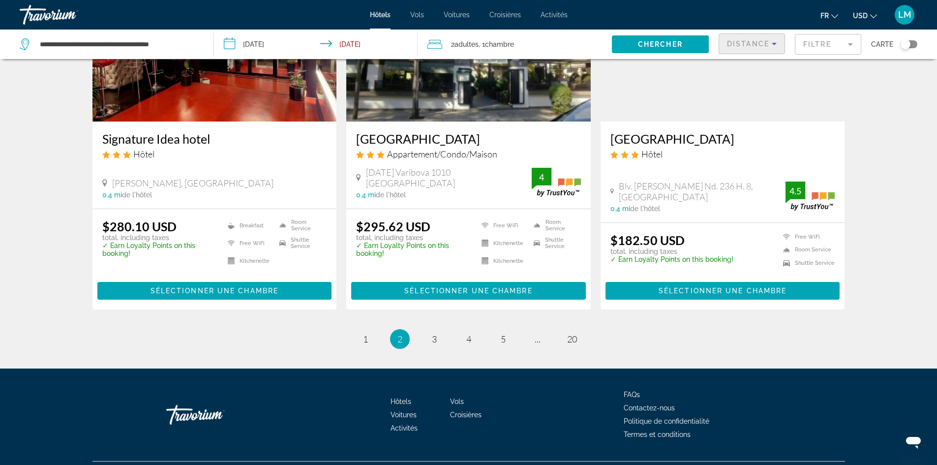
scroll to position [1205, 0]
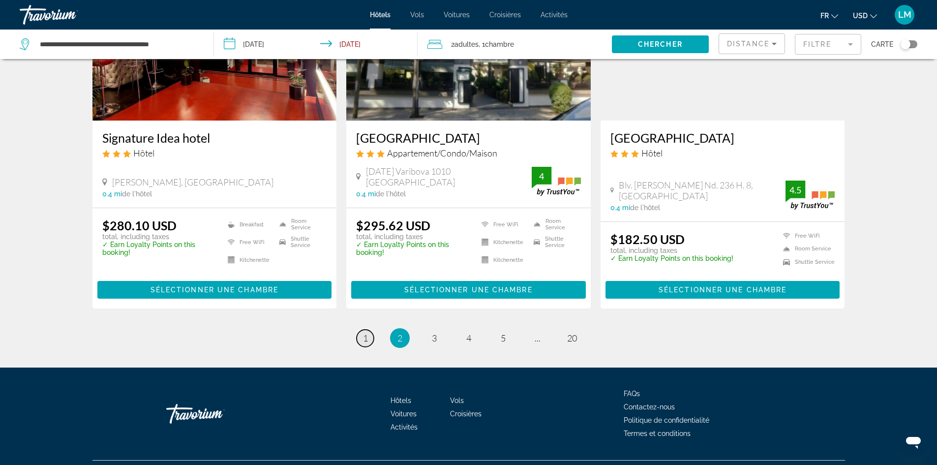
click at [363, 332] on span "1" at bounding box center [365, 337] width 5 height 11
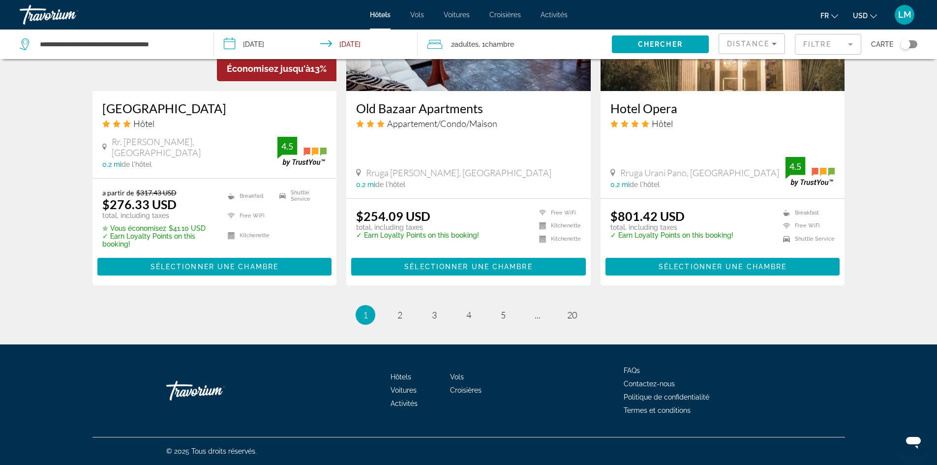
scroll to position [1279, 0]
click at [398, 313] on span "2" at bounding box center [399, 314] width 5 height 11
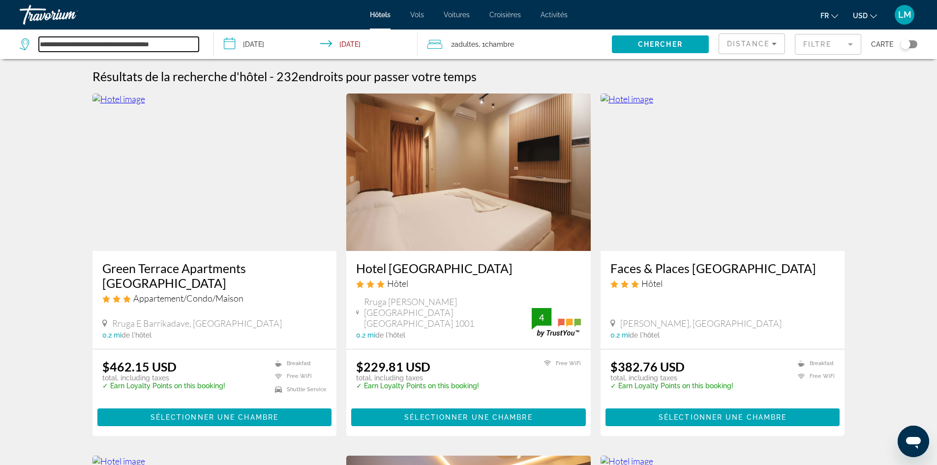
click at [193, 44] on input "**********" at bounding box center [119, 44] width 160 height 15
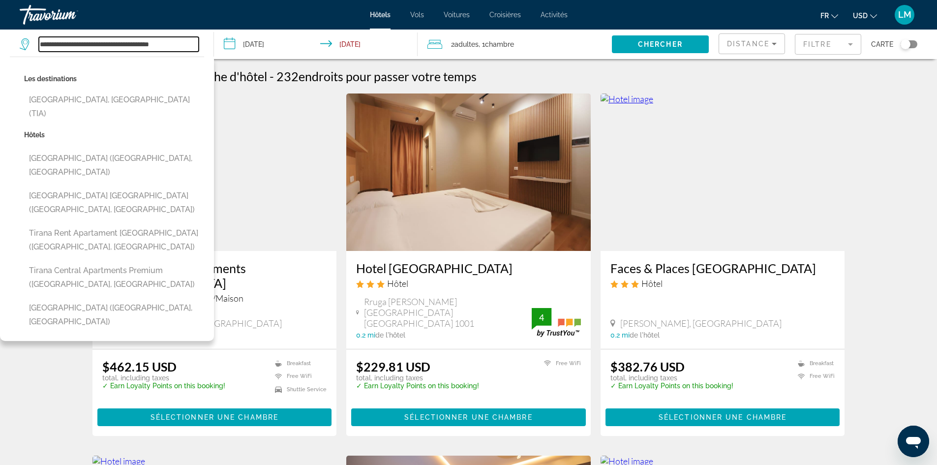
drag, startPoint x: 188, startPoint y: 44, endPoint x: 40, endPoint y: 48, distance: 148.6
click at [41, 44] on input "**********" at bounding box center [119, 44] width 160 height 15
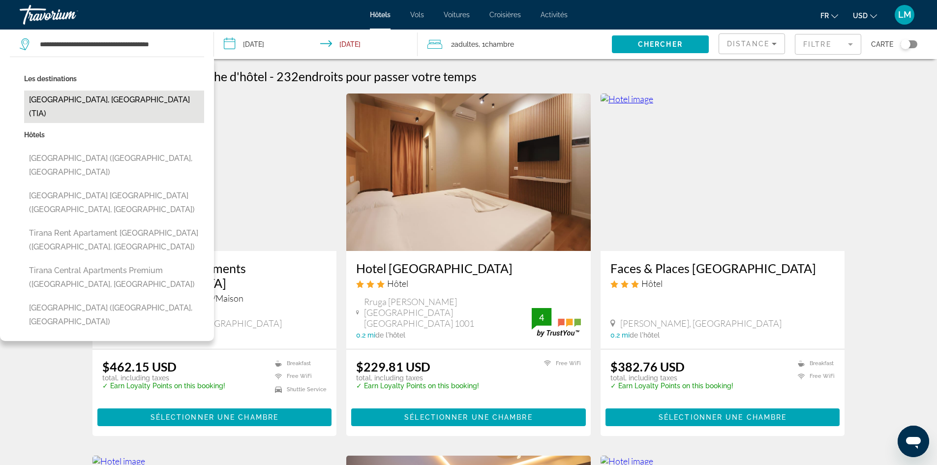
click at [61, 99] on button "Tirana, Albania (TIA)" at bounding box center [114, 106] width 180 height 32
type input "**********"
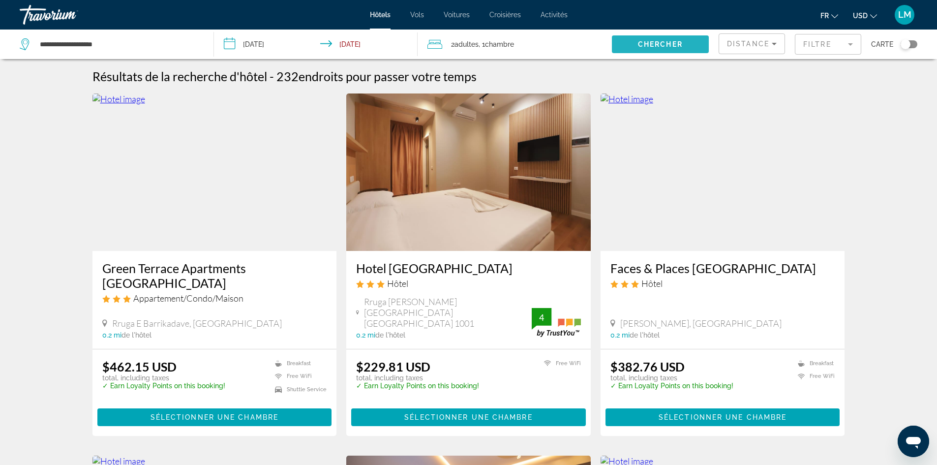
click at [648, 47] on span "Chercher" at bounding box center [660, 44] width 45 height 8
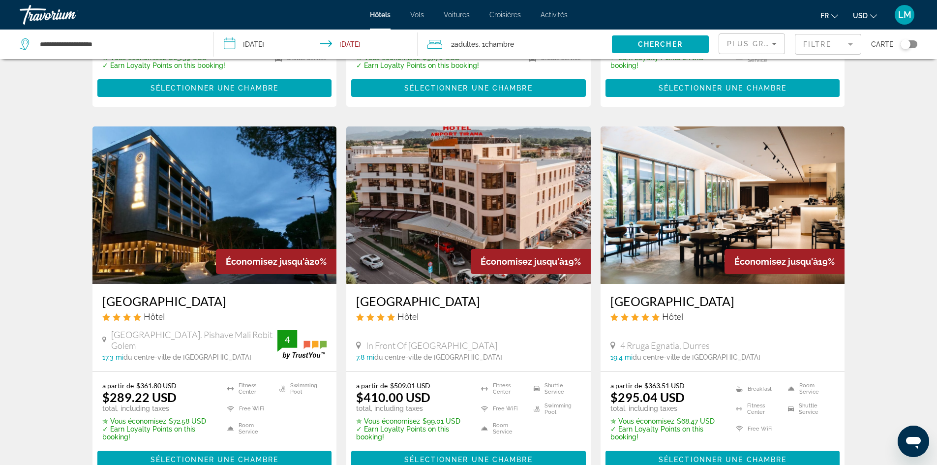
scroll to position [1082, 0]
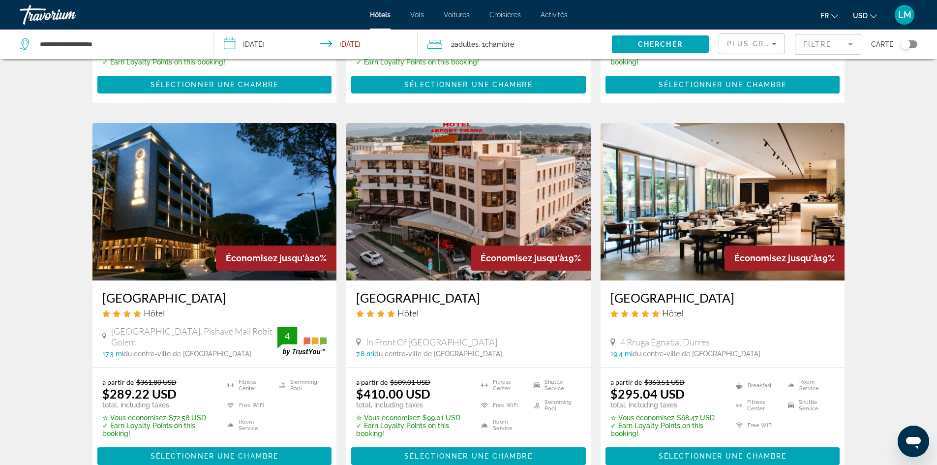
click at [694, 223] on img "Main content" at bounding box center [722, 201] width 244 height 157
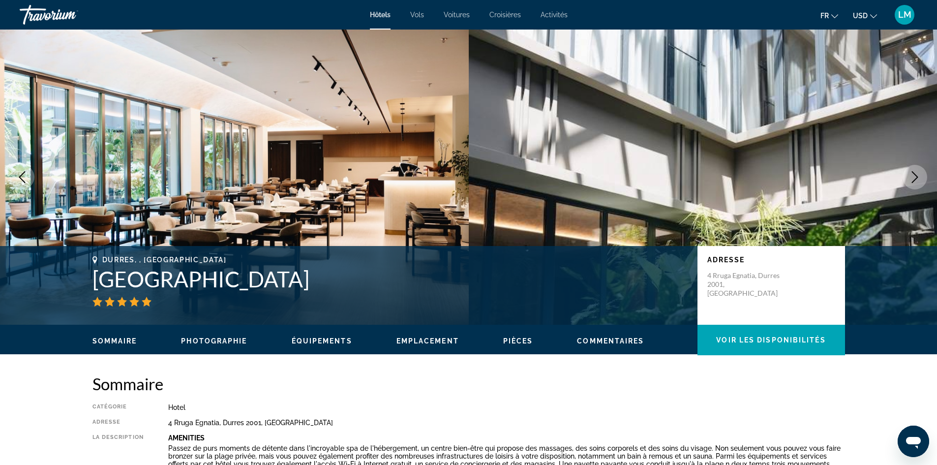
click at [917, 177] on icon "Next image" at bounding box center [915, 177] width 6 height 12
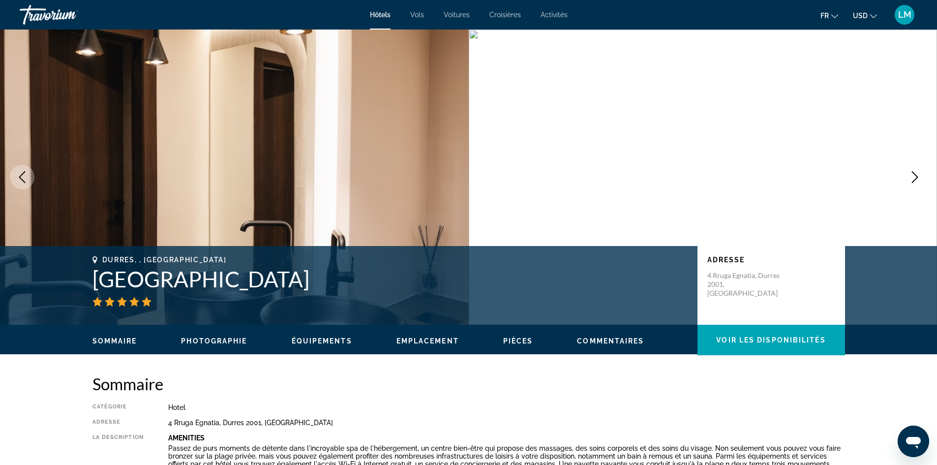
click at [915, 178] on icon "Next image" at bounding box center [915, 177] width 12 height 12
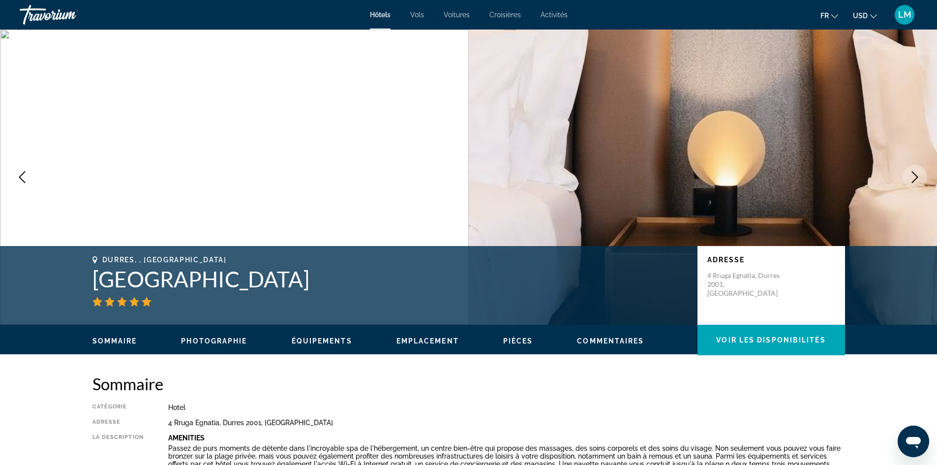
click at [913, 179] on icon "Next image" at bounding box center [915, 177] width 12 height 12
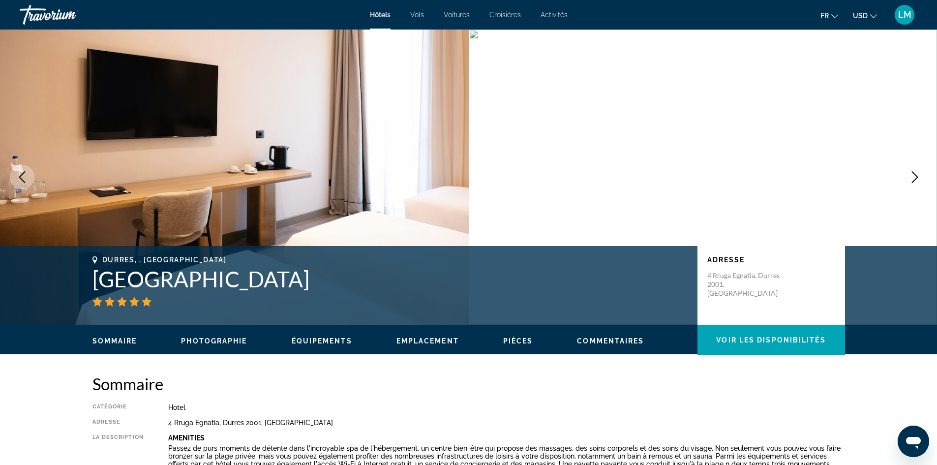
click at [912, 179] on icon "Next image" at bounding box center [915, 177] width 12 height 12
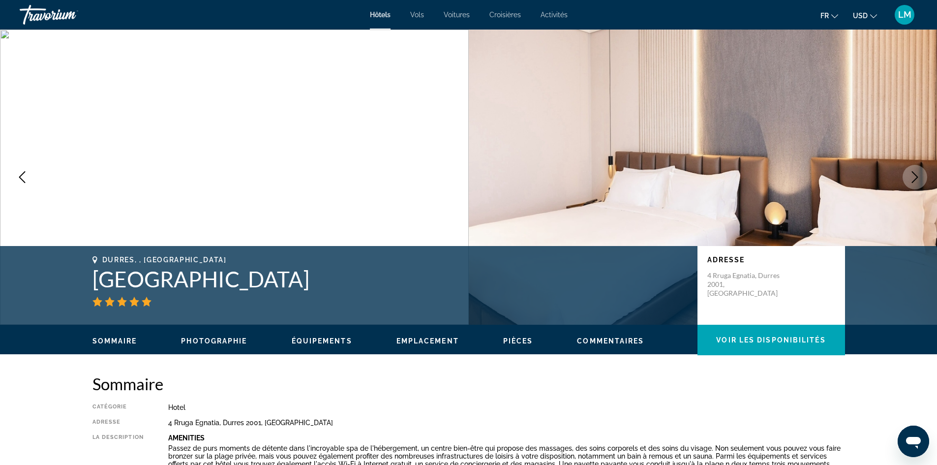
click at [20, 173] on icon "Previous image" at bounding box center [22, 177] width 12 height 12
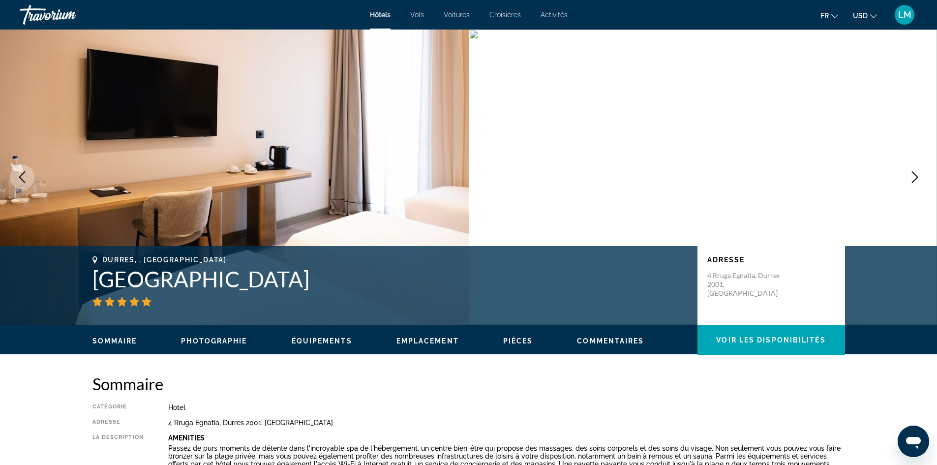
click at [914, 172] on icon "Next image" at bounding box center [915, 177] width 12 height 12
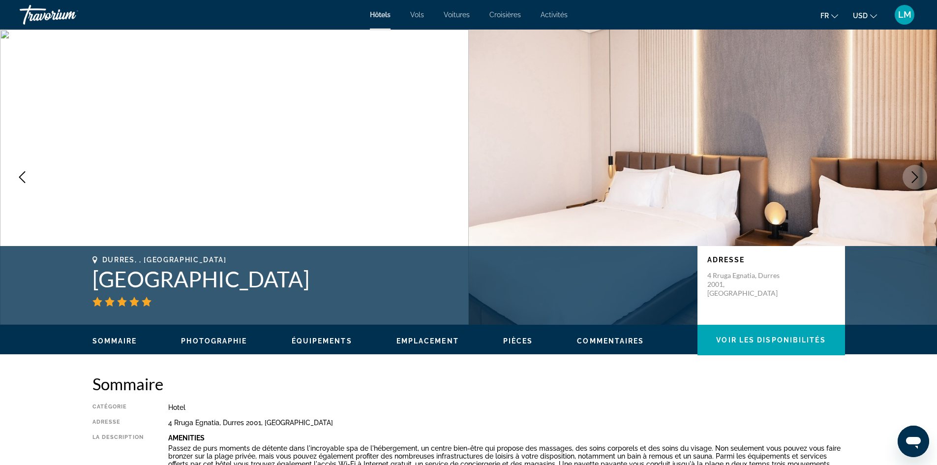
click at [914, 172] on icon "Next image" at bounding box center [915, 177] width 12 height 12
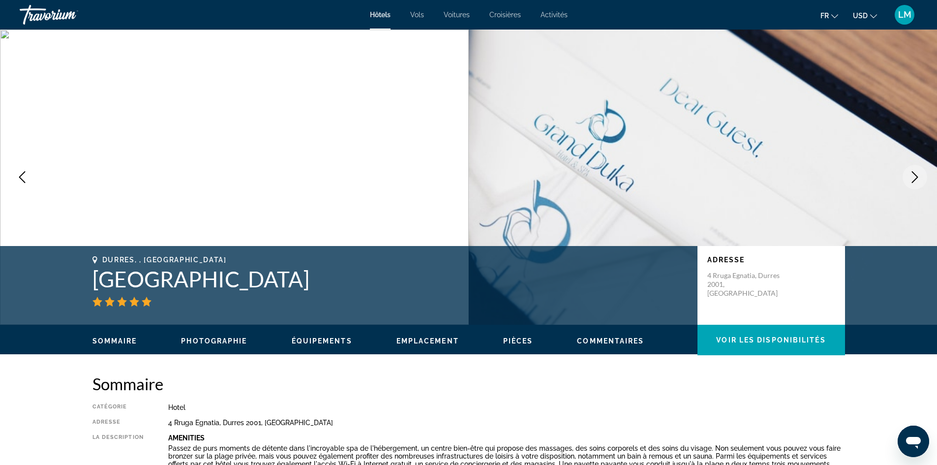
click at [914, 172] on icon "Next image" at bounding box center [915, 177] width 12 height 12
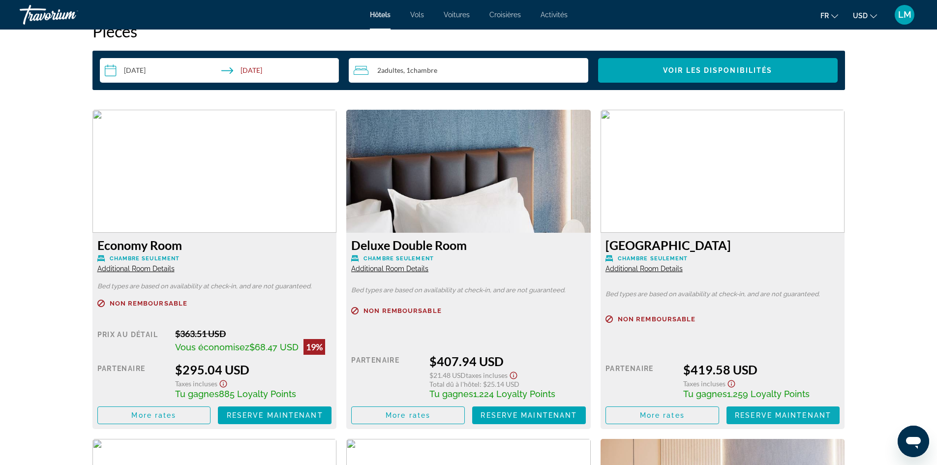
scroll to position [1328, 0]
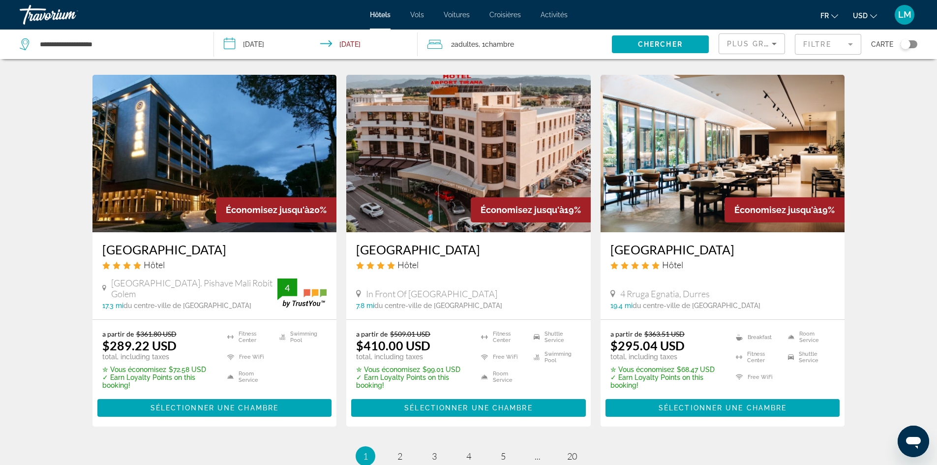
scroll to position [1131, 0]
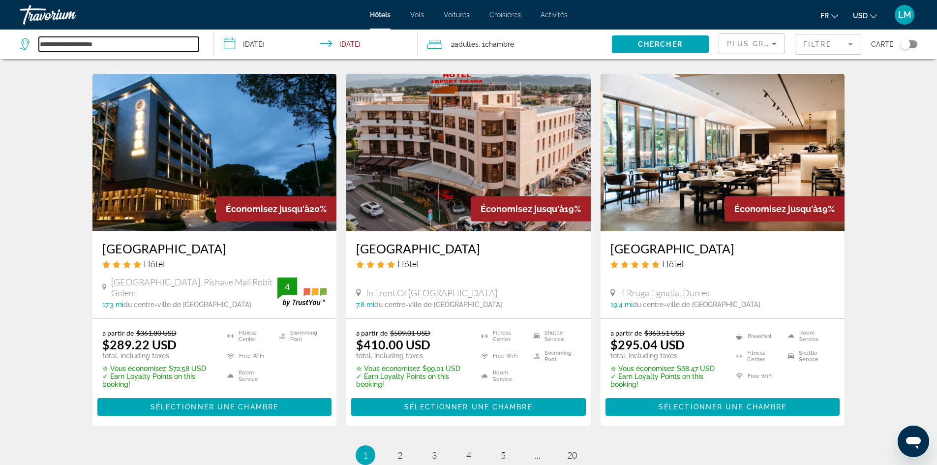
drag, startPoint x: 113, startPoint y: 38, endPoint x: 23, endPoint y: 41, distance: 90.5
click at [23, 41] on div "**********" at bounding box center [109, 44] width 179 height 15
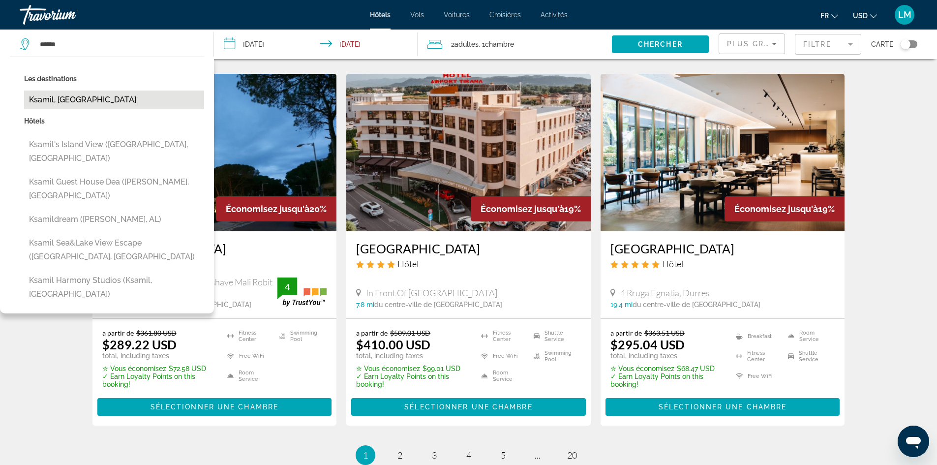
click at [86, 95] on button "Ksamil, Albania" at bounding box center [114, 99] width 180 height 19
type input "**********"
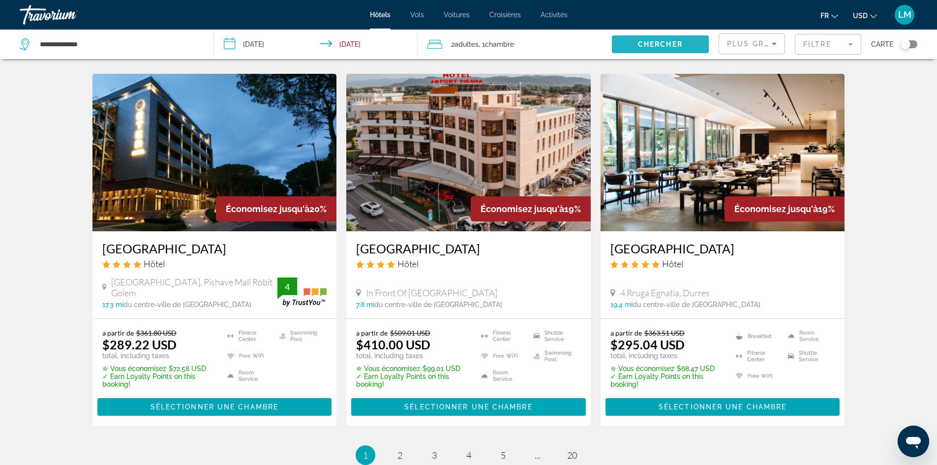
click at [657, 41] on span "Chercher" at bounding box center [660, 44] width 45 height 8
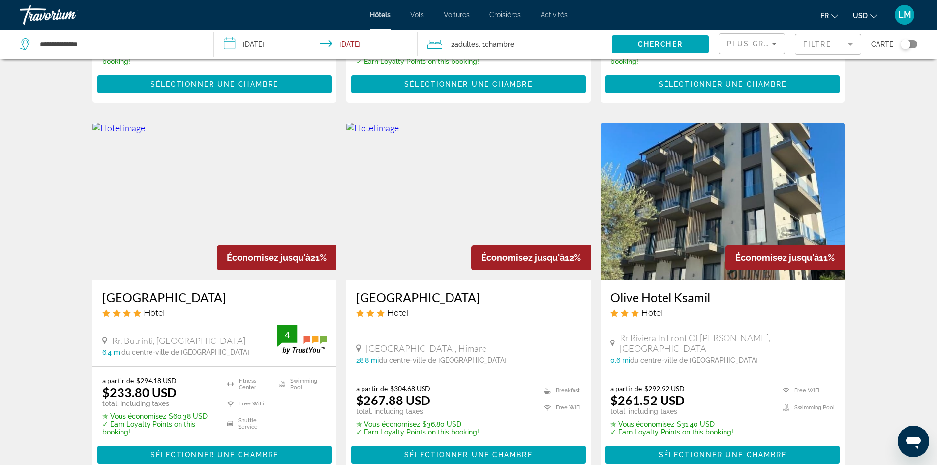
scroll to position [344, 0]
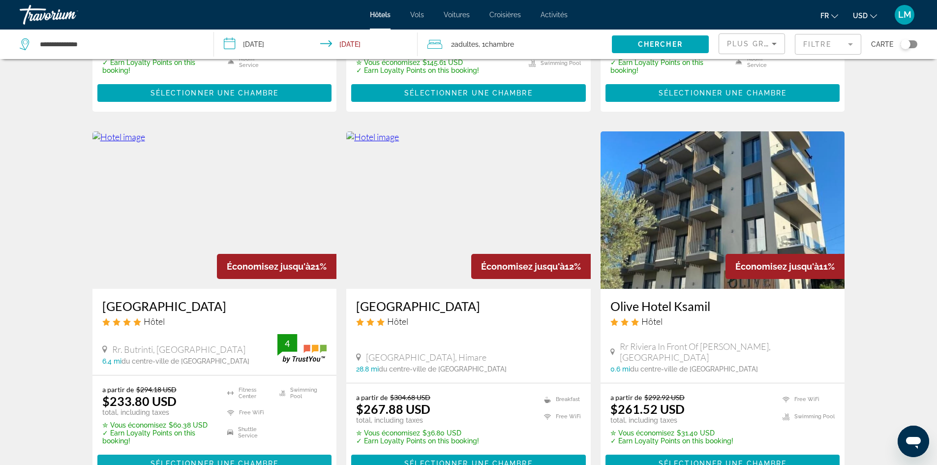
click at [211, 459] on span "Sélectionner une chambre" at bounding box center [214, 463] width 128 height 8
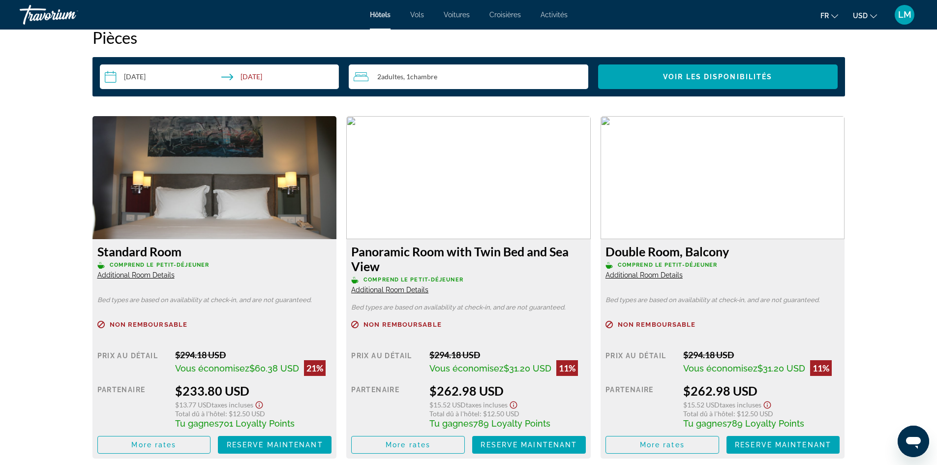
scroll to position [1279, 0]
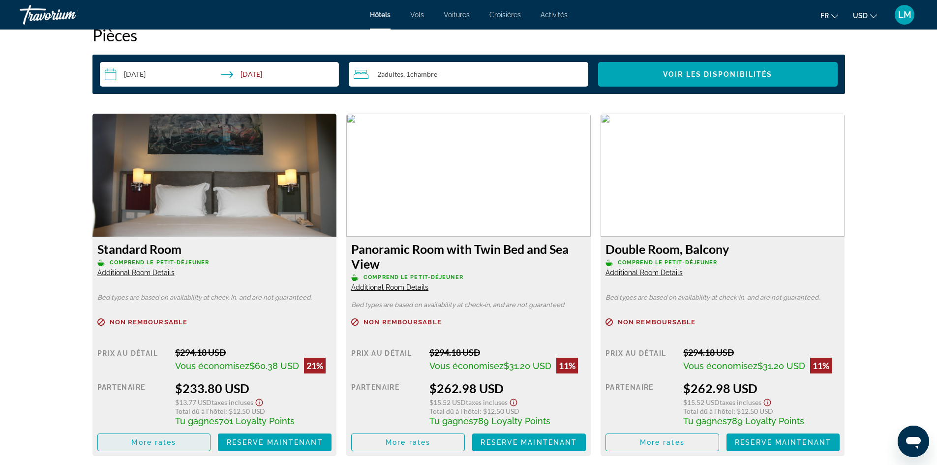
click at [164, 441] on span "More rates" at bounding box center [153, 442] width 45 height 8
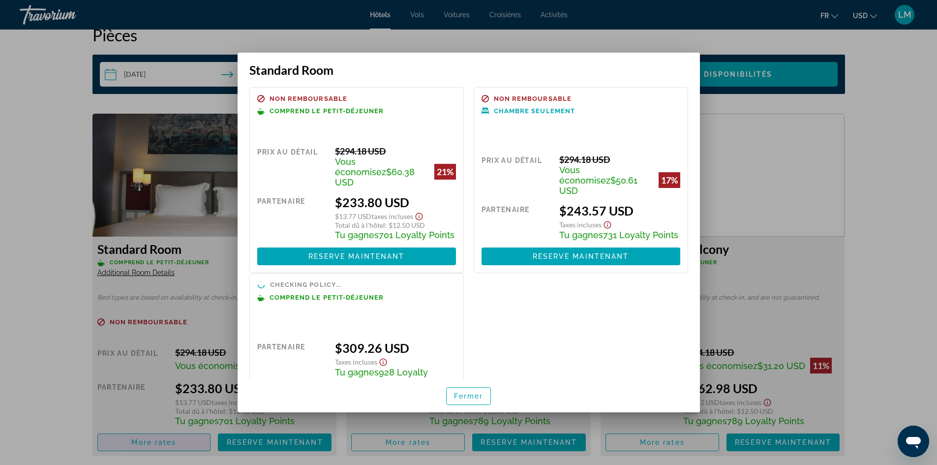
scroll to position [0, 0]
click at [459, 397] on span "Fermer" at bounding box center [469, 396] width 30 height 8
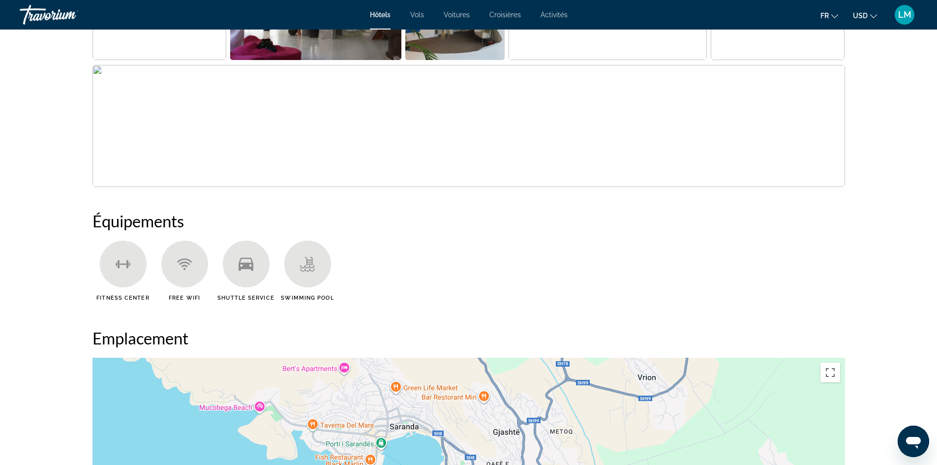
scroll to position [590, 0]
